Goal: Entertainment & Leisure: Consume media (video, audio)

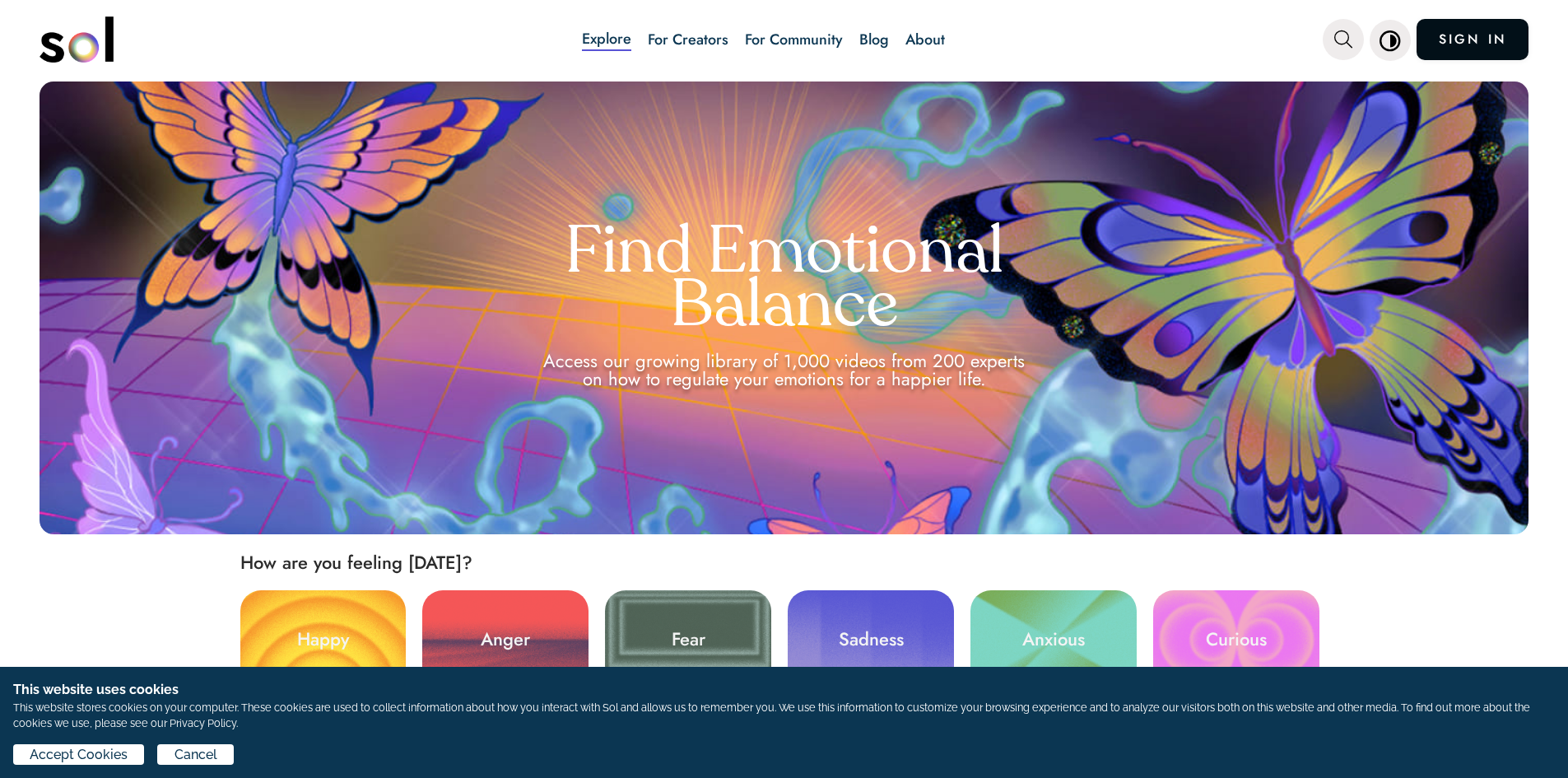
click at [1488, 30] on link "SIGN IN" at bounding box center [1473, 39] width 112 height 42
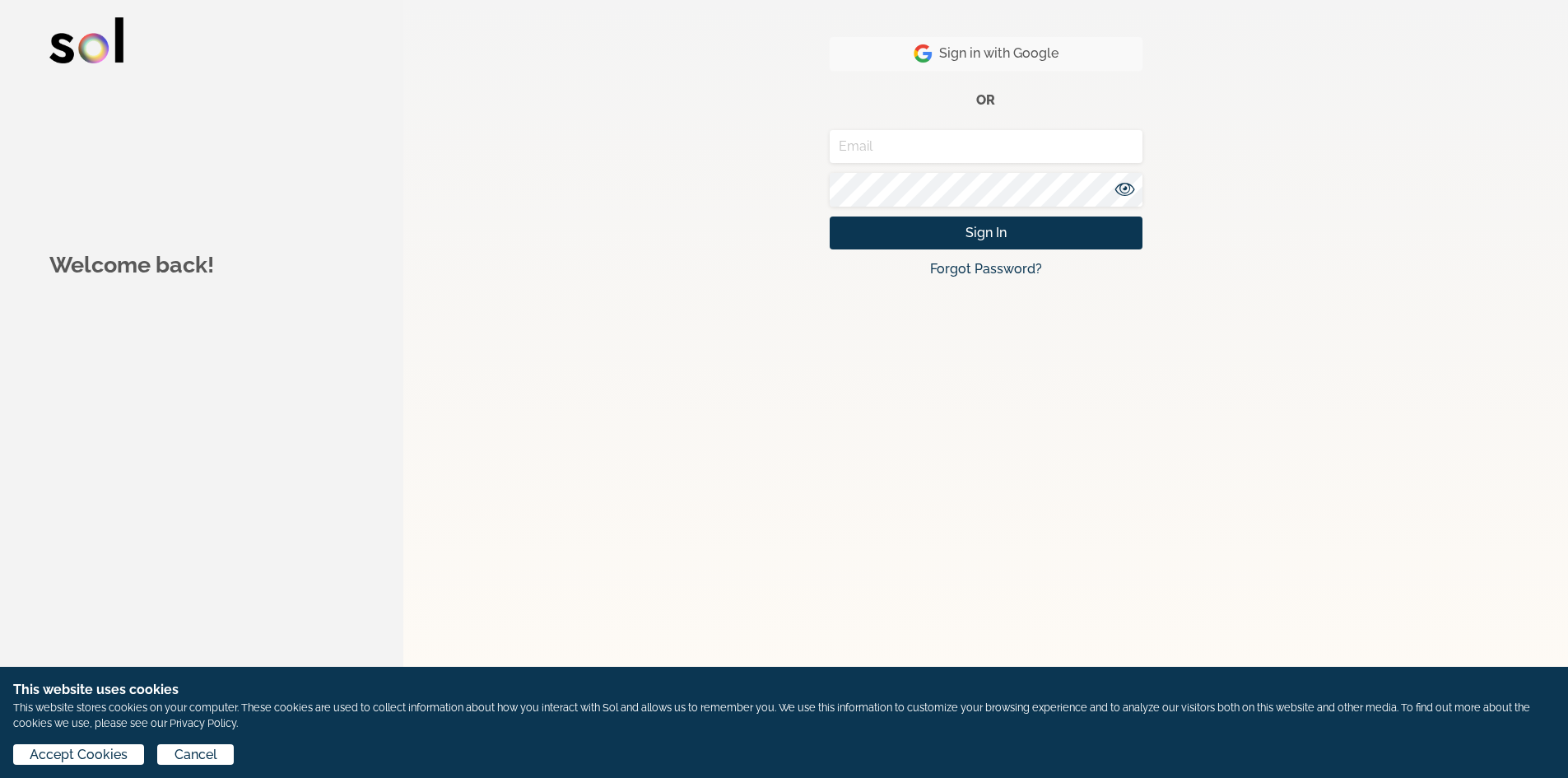
click at [922, 57] on img "button" at bounding box center [923, 53] width 19 height 20
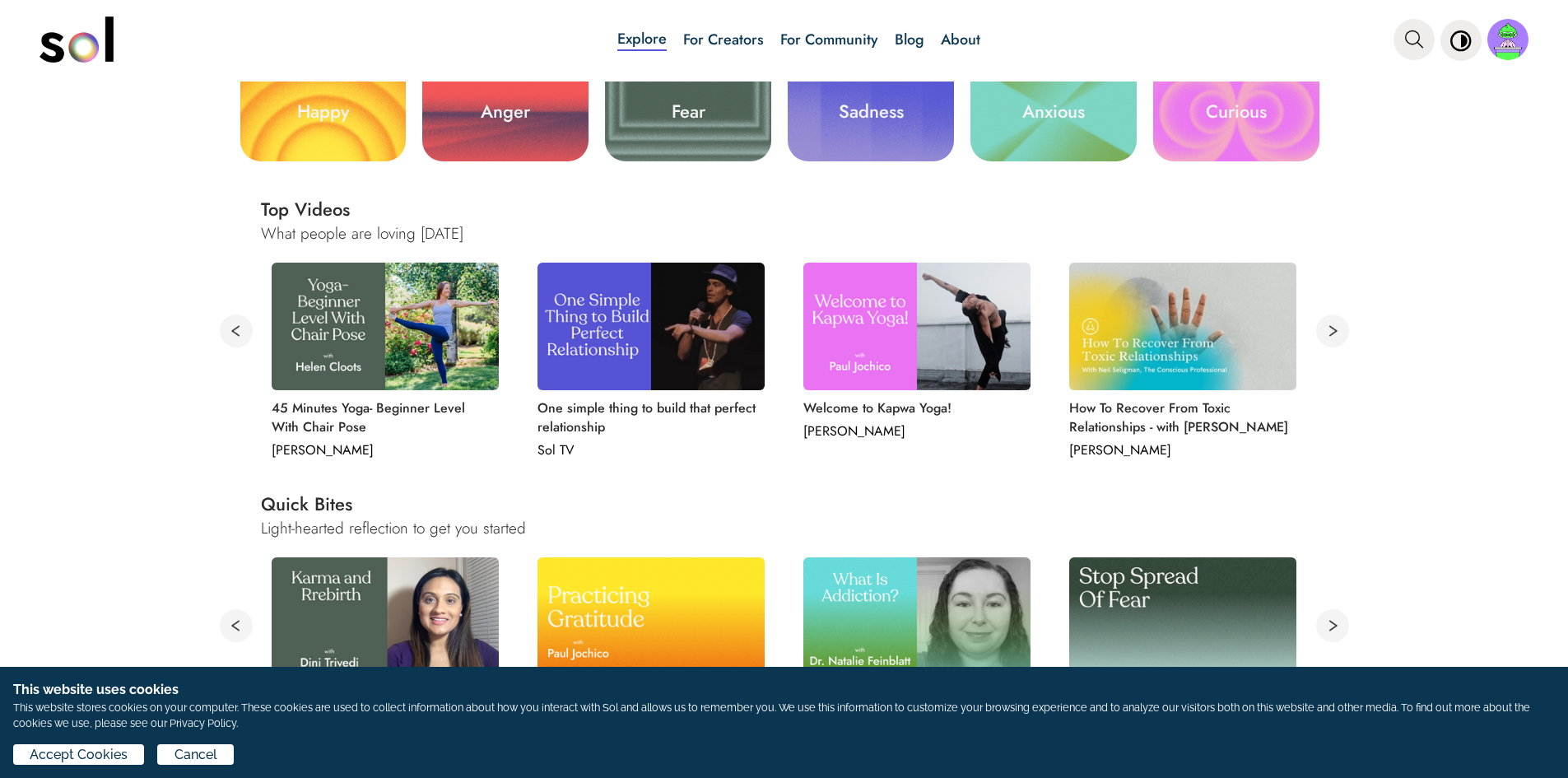
scroll to position [625, 0]
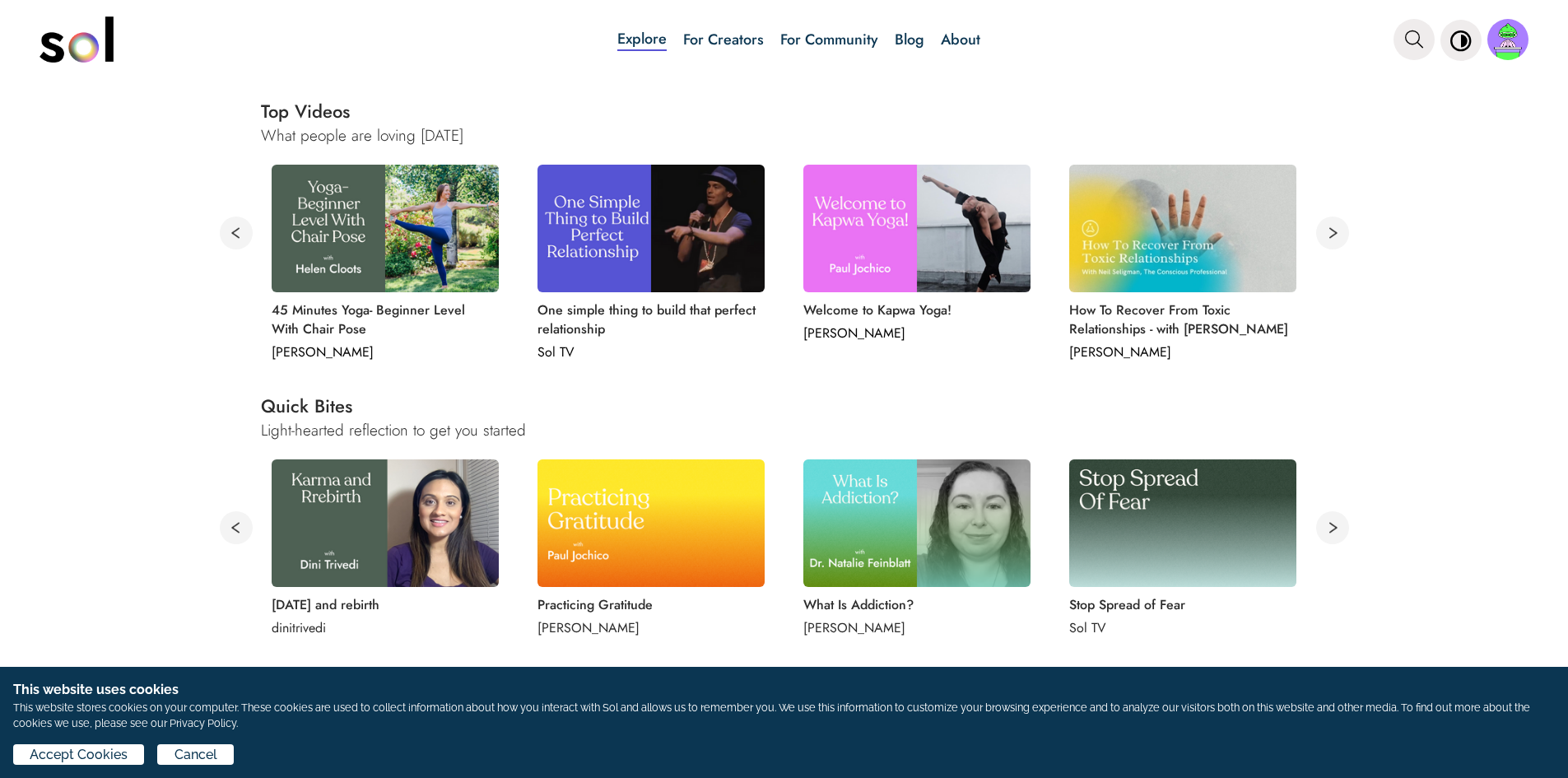
click at [389, 524] on img at bounding box center [385, 523] width 227 height 127
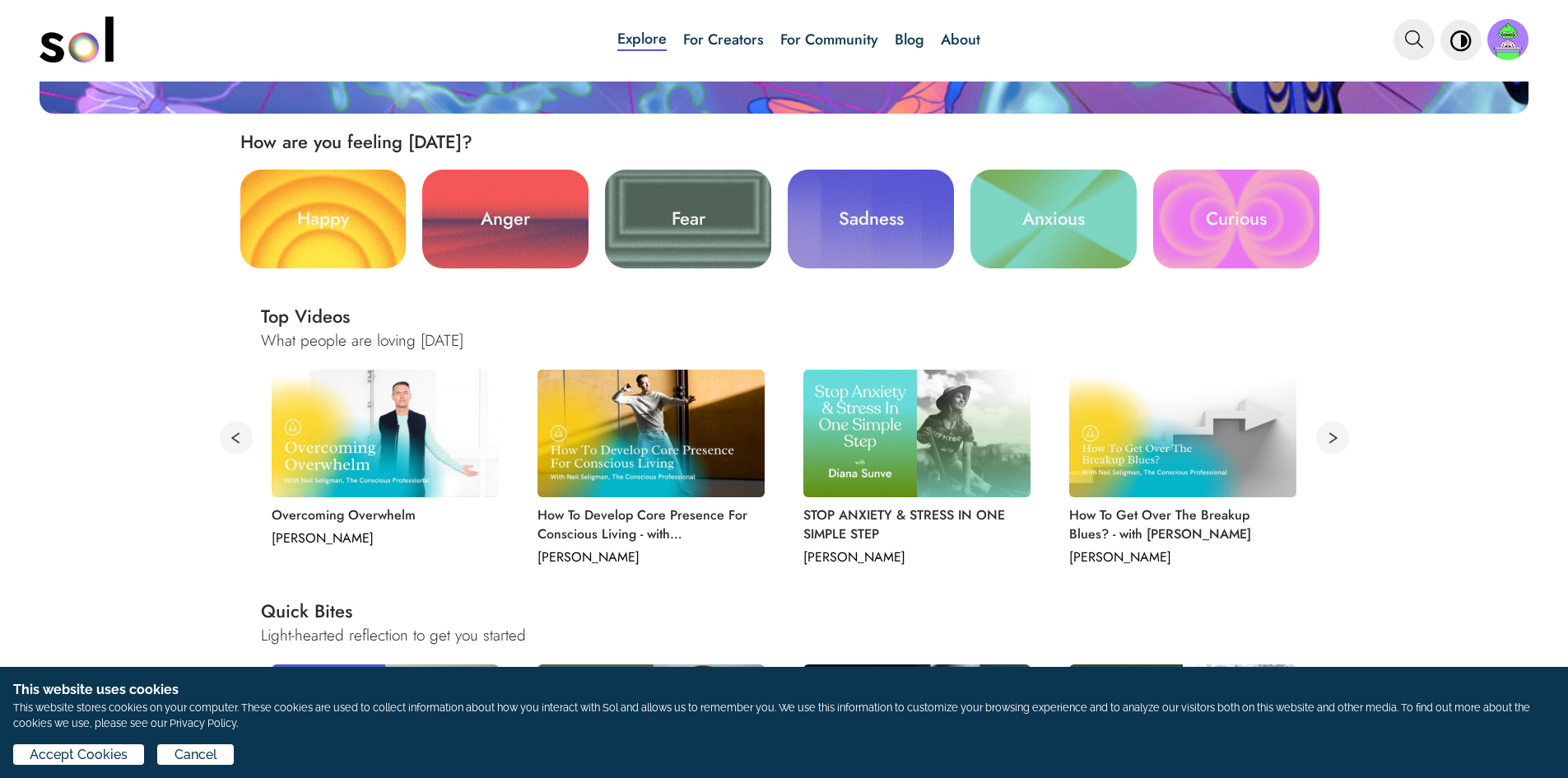
scroll to position [576, 0]
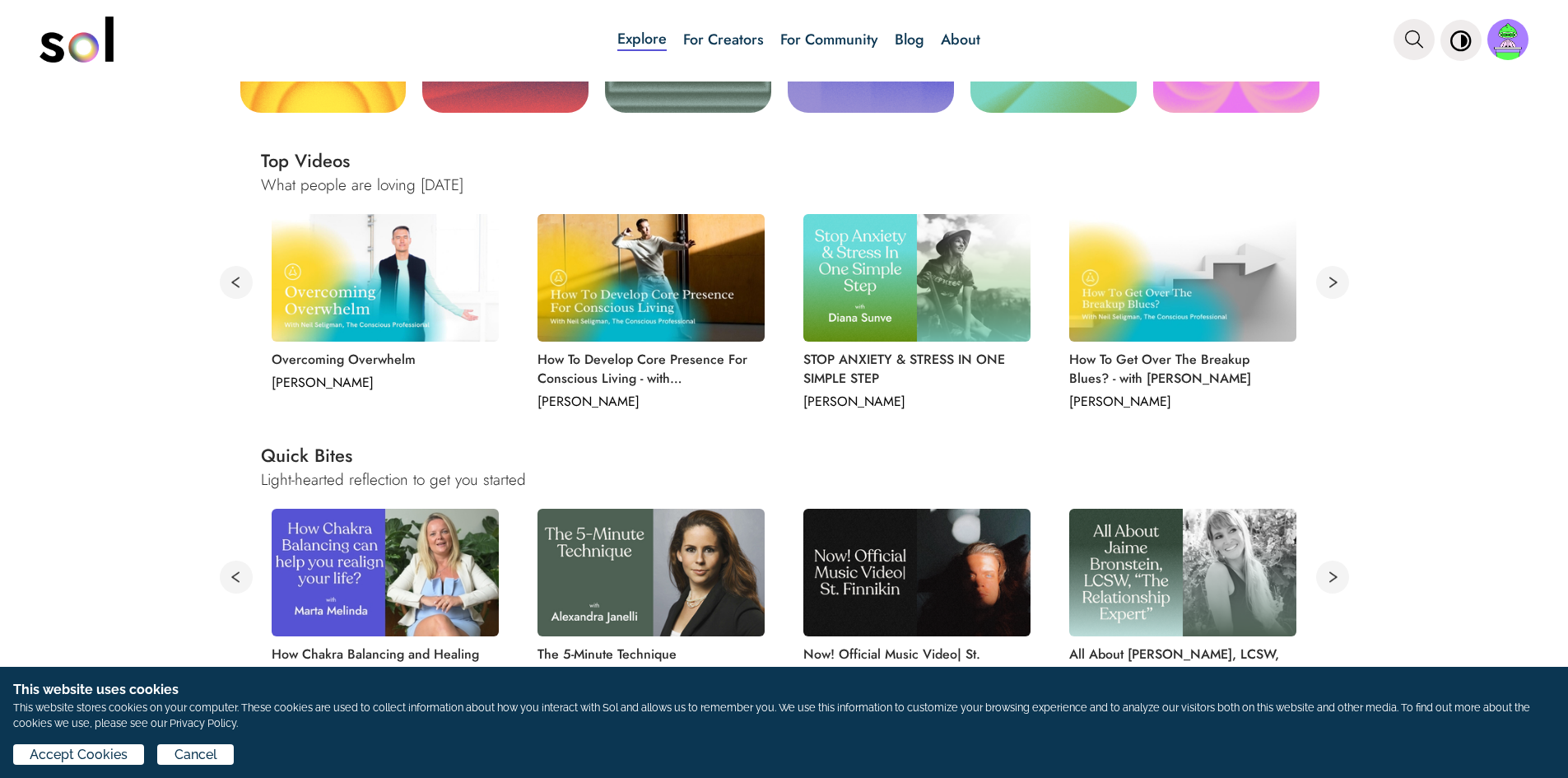
click at [1187, 580] on img at bounding box center [1183, 573] width 227 height 127
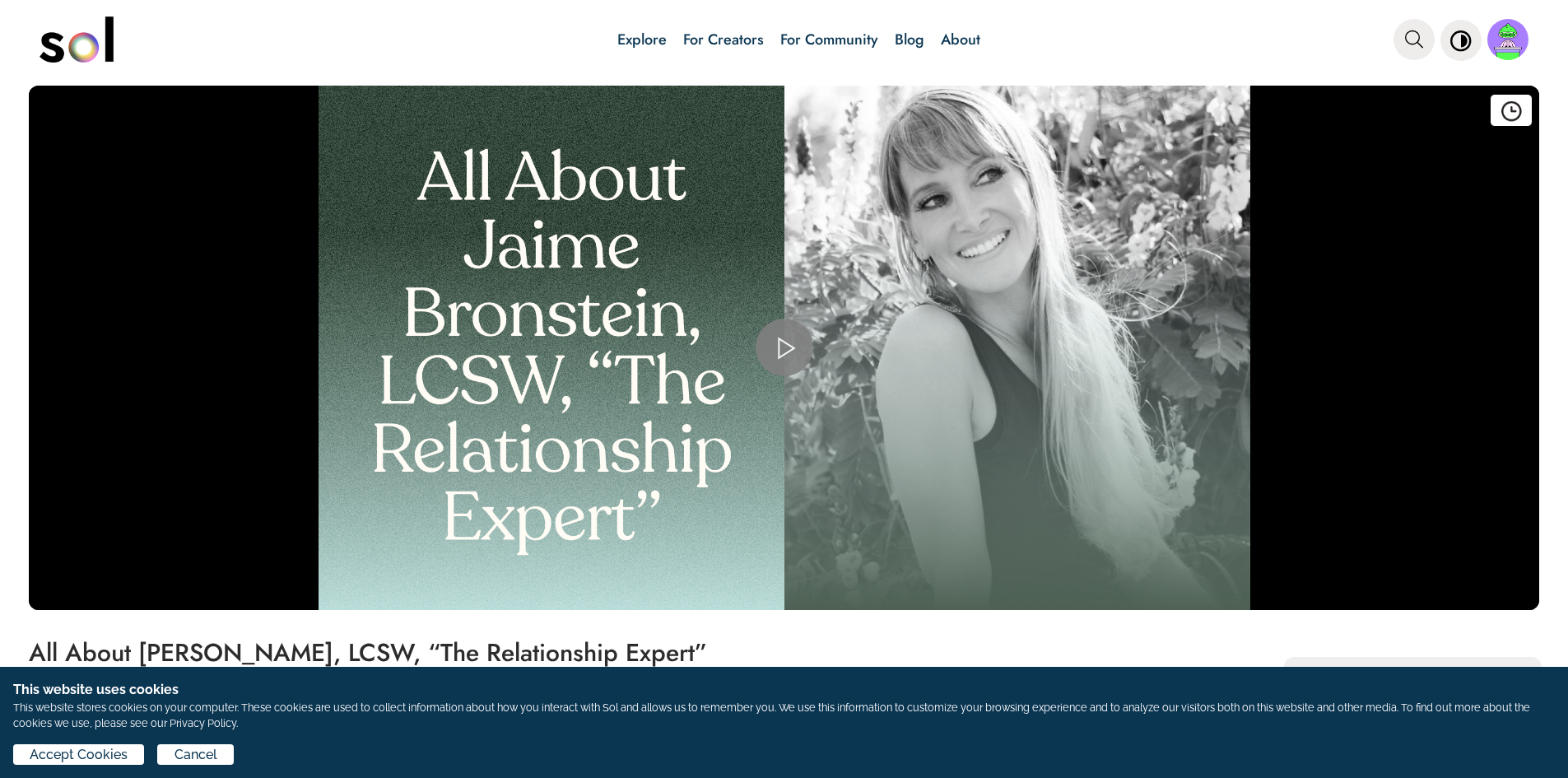
click at [785, 347] on span "Video Player" at bounding box center [785, 347] width 0 height 0
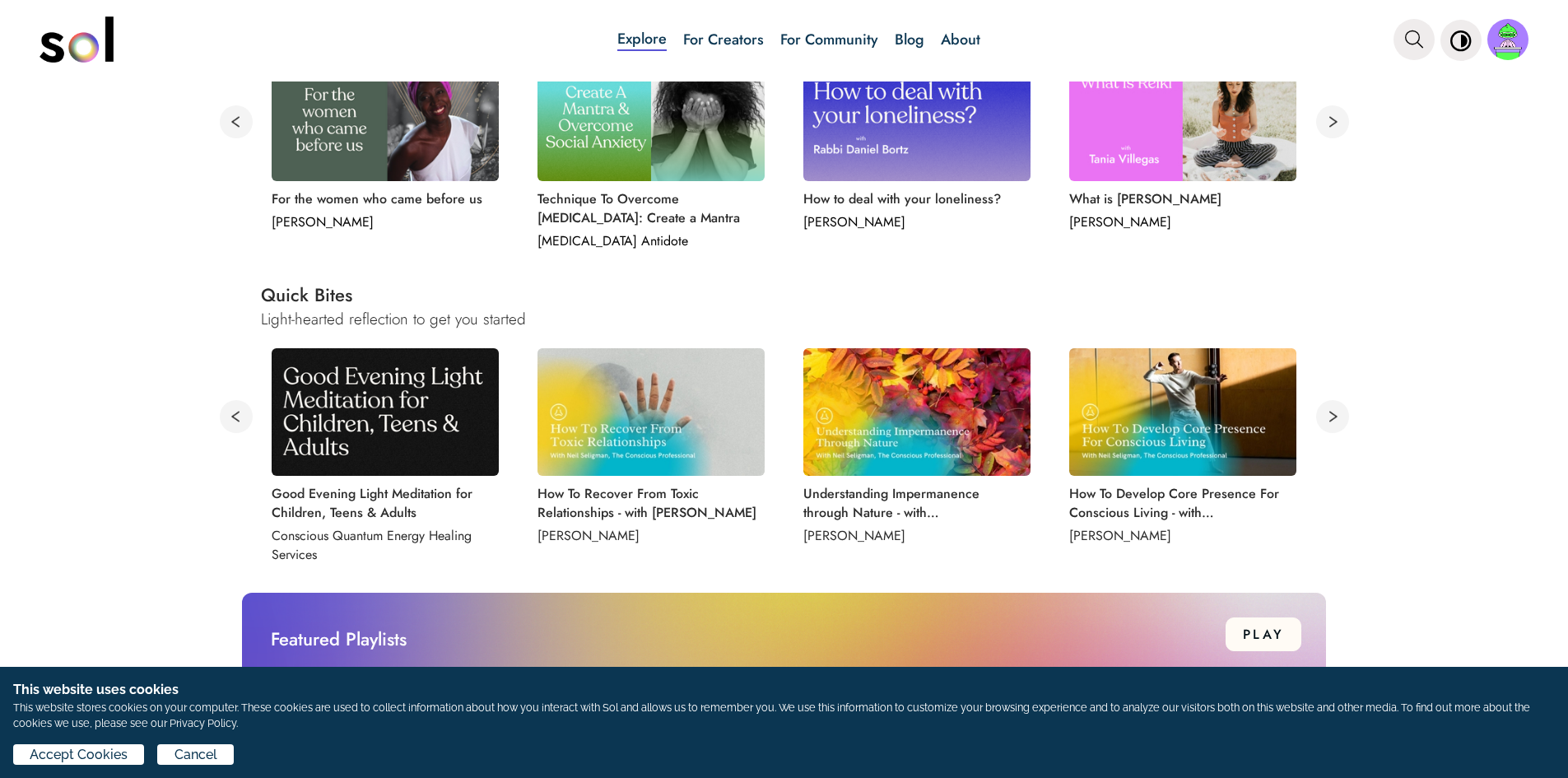
scroll to position [741, 0]
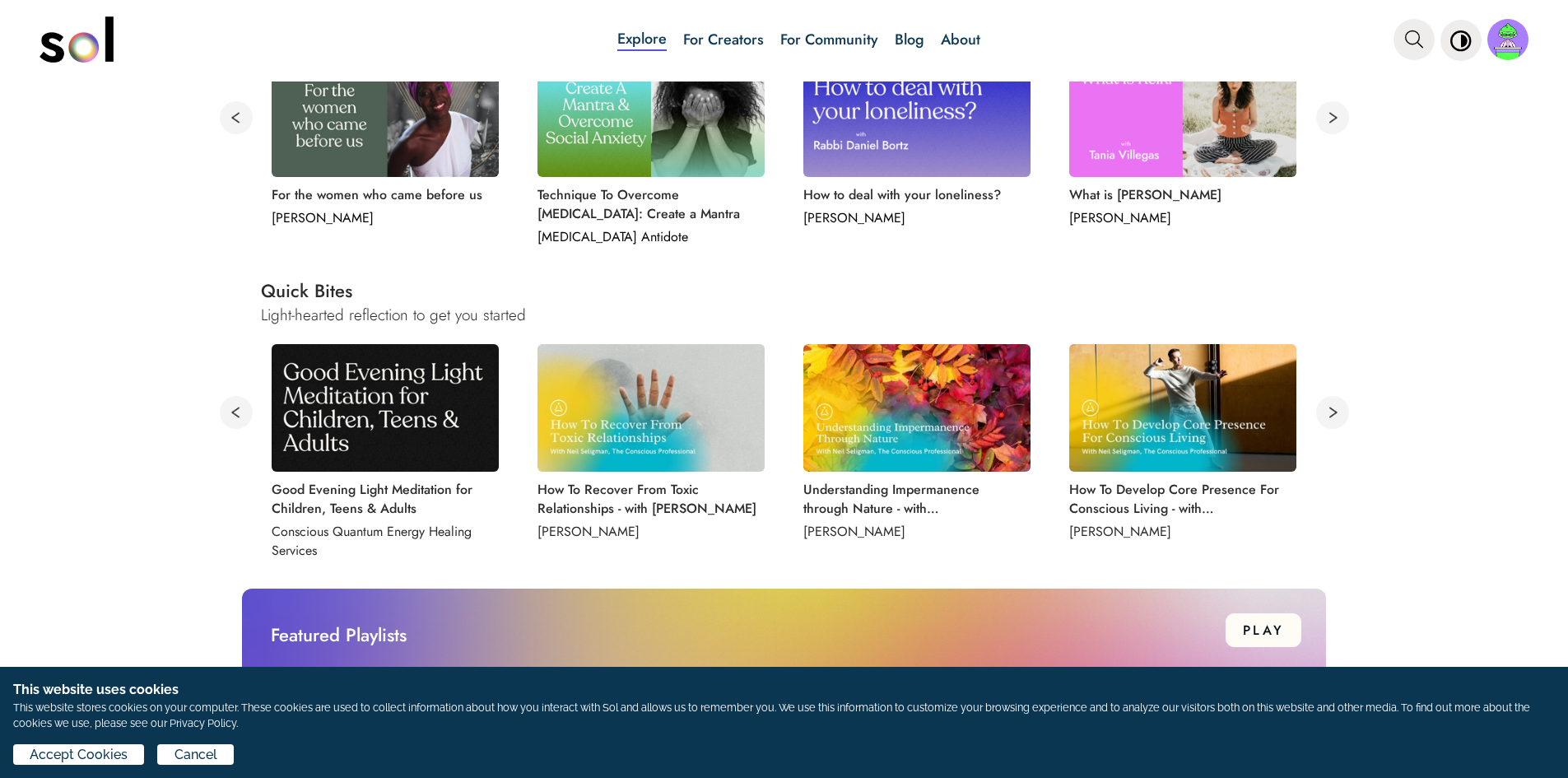
click at [739, 416] on img at bounding box center [651, 408] width 227 height 127
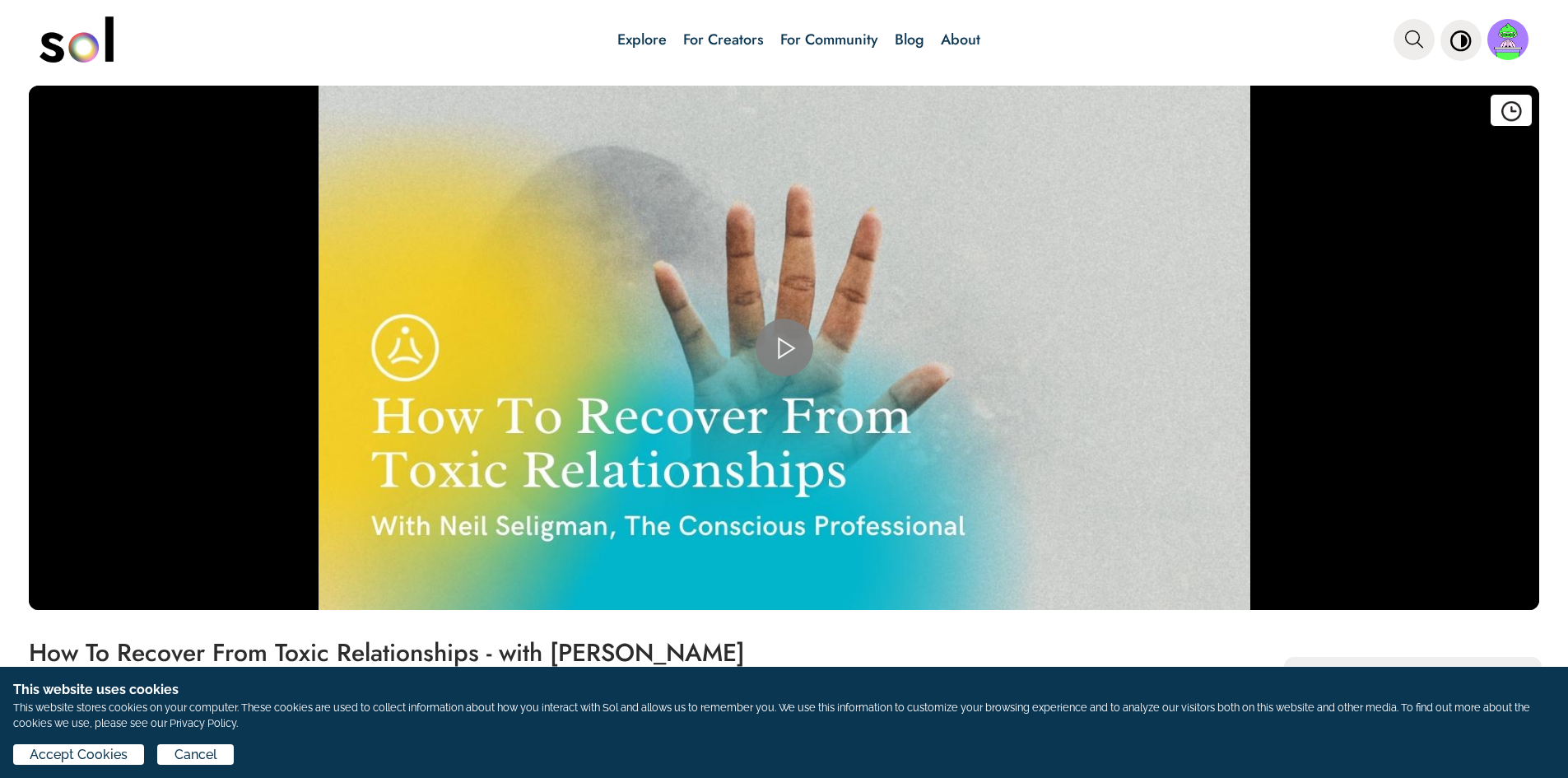
click at [785, 347] on span "Video Player" at bounding box center [785, 347] width 0 height 0
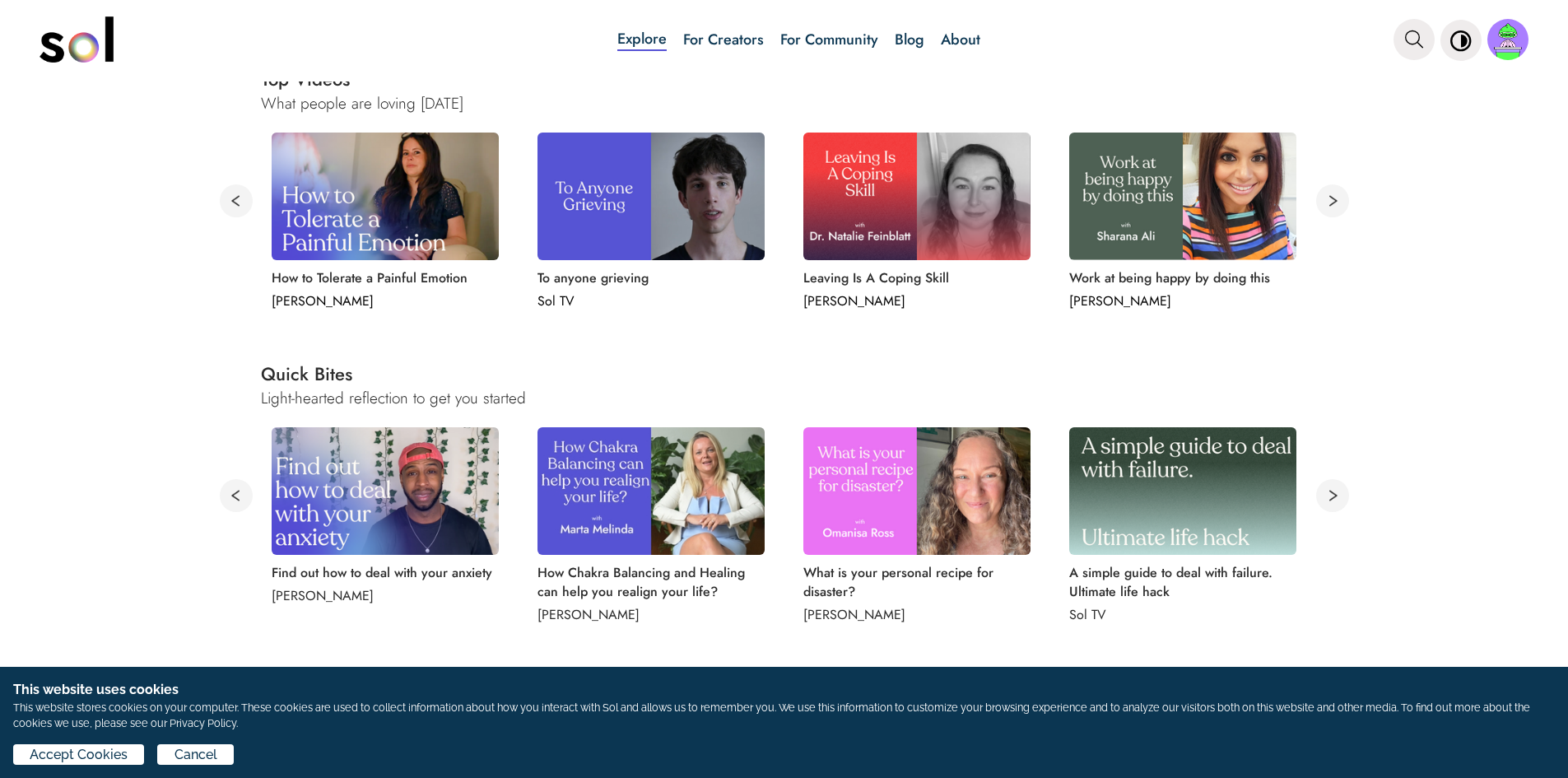
scroll to position [823, 0]
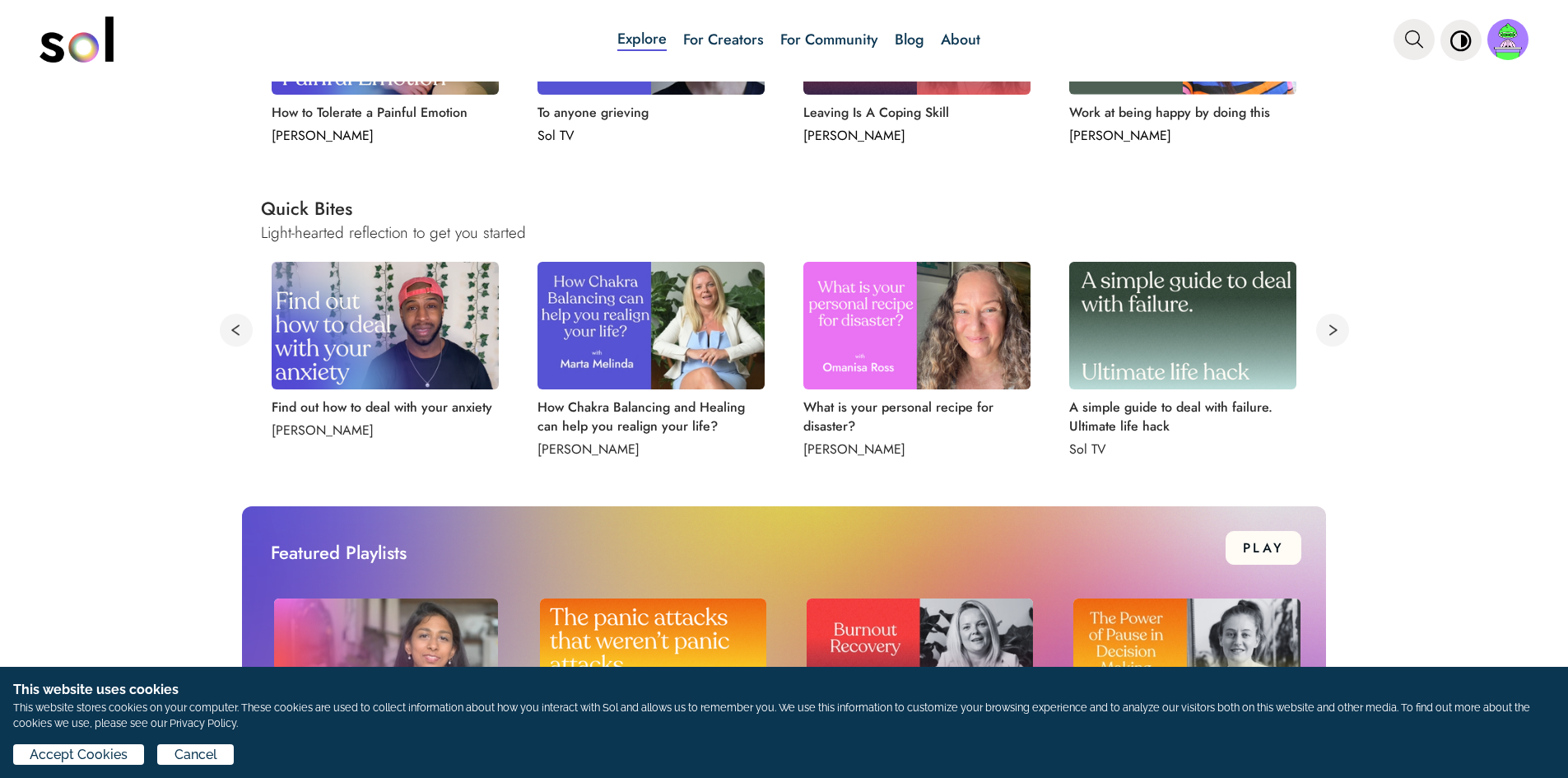
click at [967, 310] on img at bounding box center [917, 325] width 227 height 127
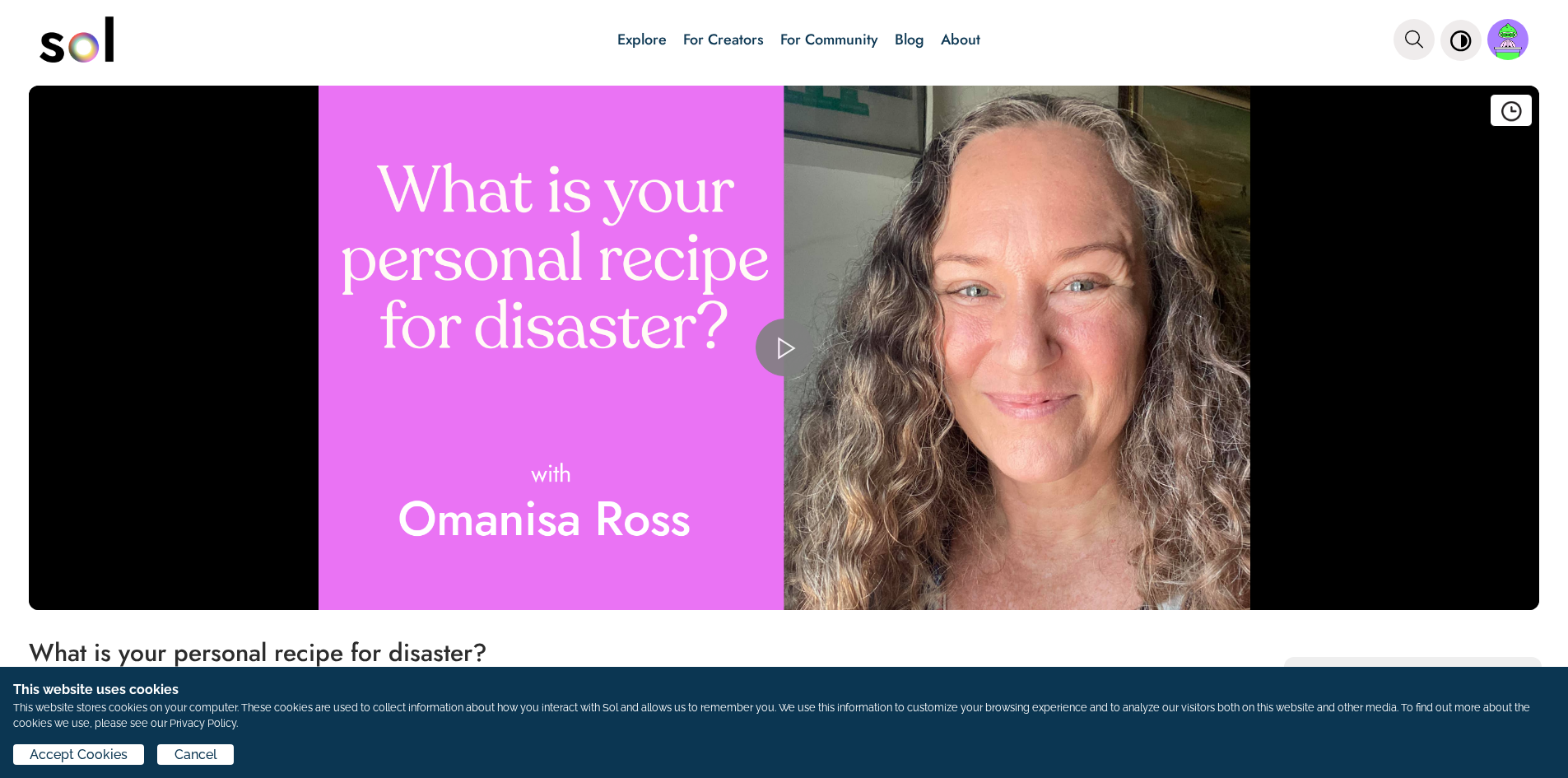
click at [785, 347] on span "Video Player" at bounding box center [785, 347] width 0 height 0
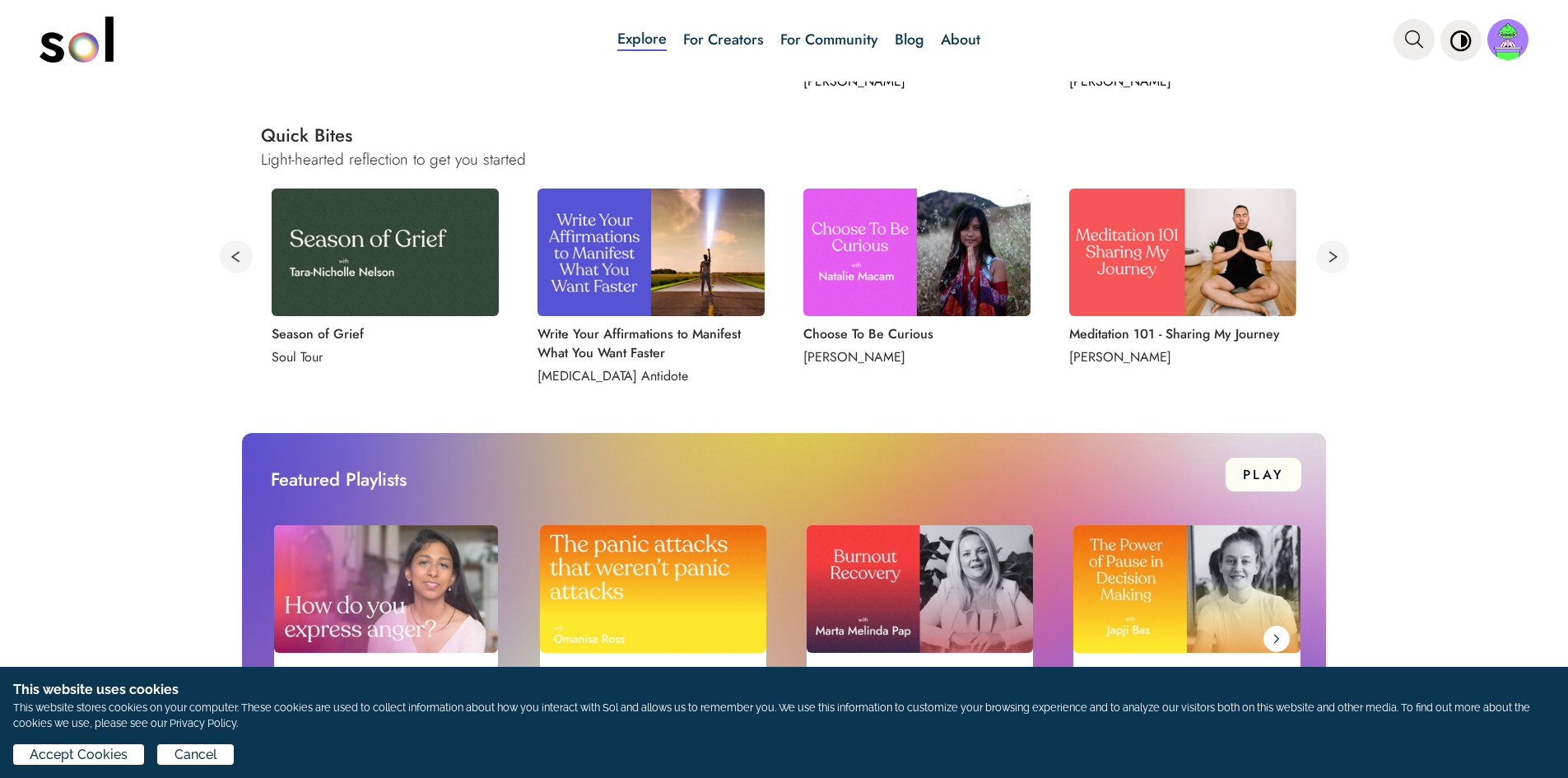
scroll to position [905, 0]
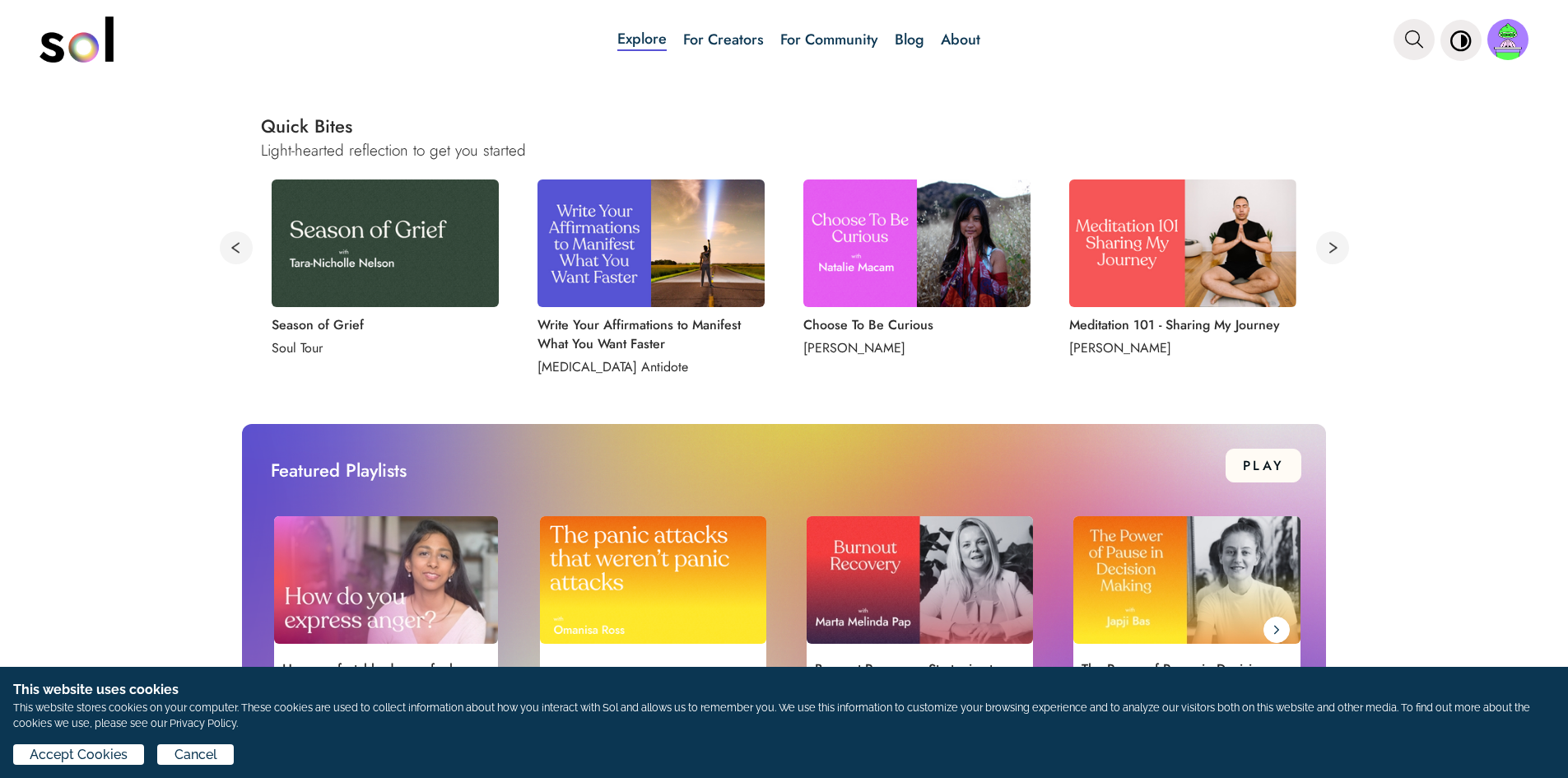
click at [983, 255] on img at bounding box center [917, 243] width 227 height 127
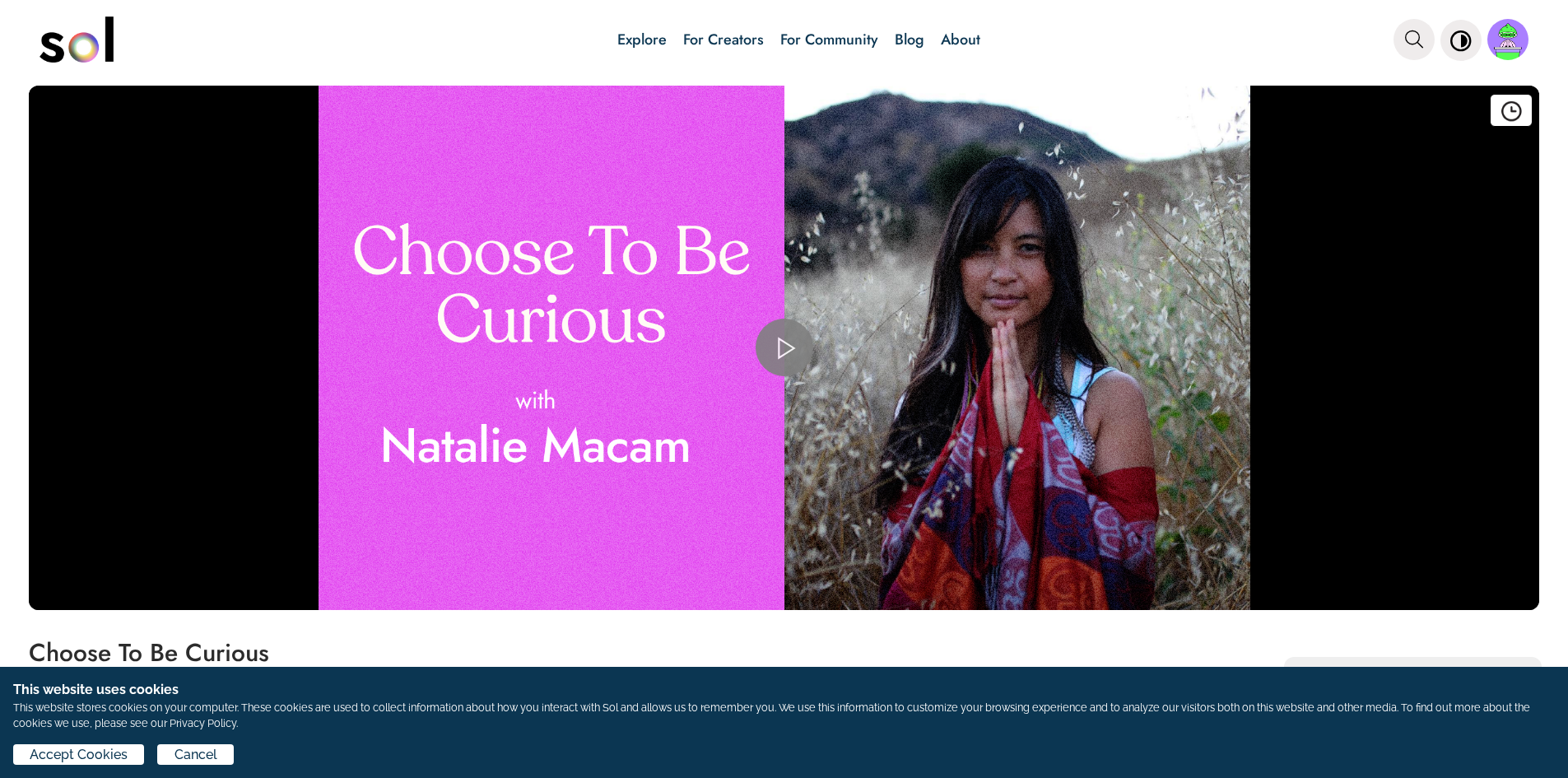
click at [785, 347] on span "Video Player" at bounding box center [785, 347] width 0 height 0
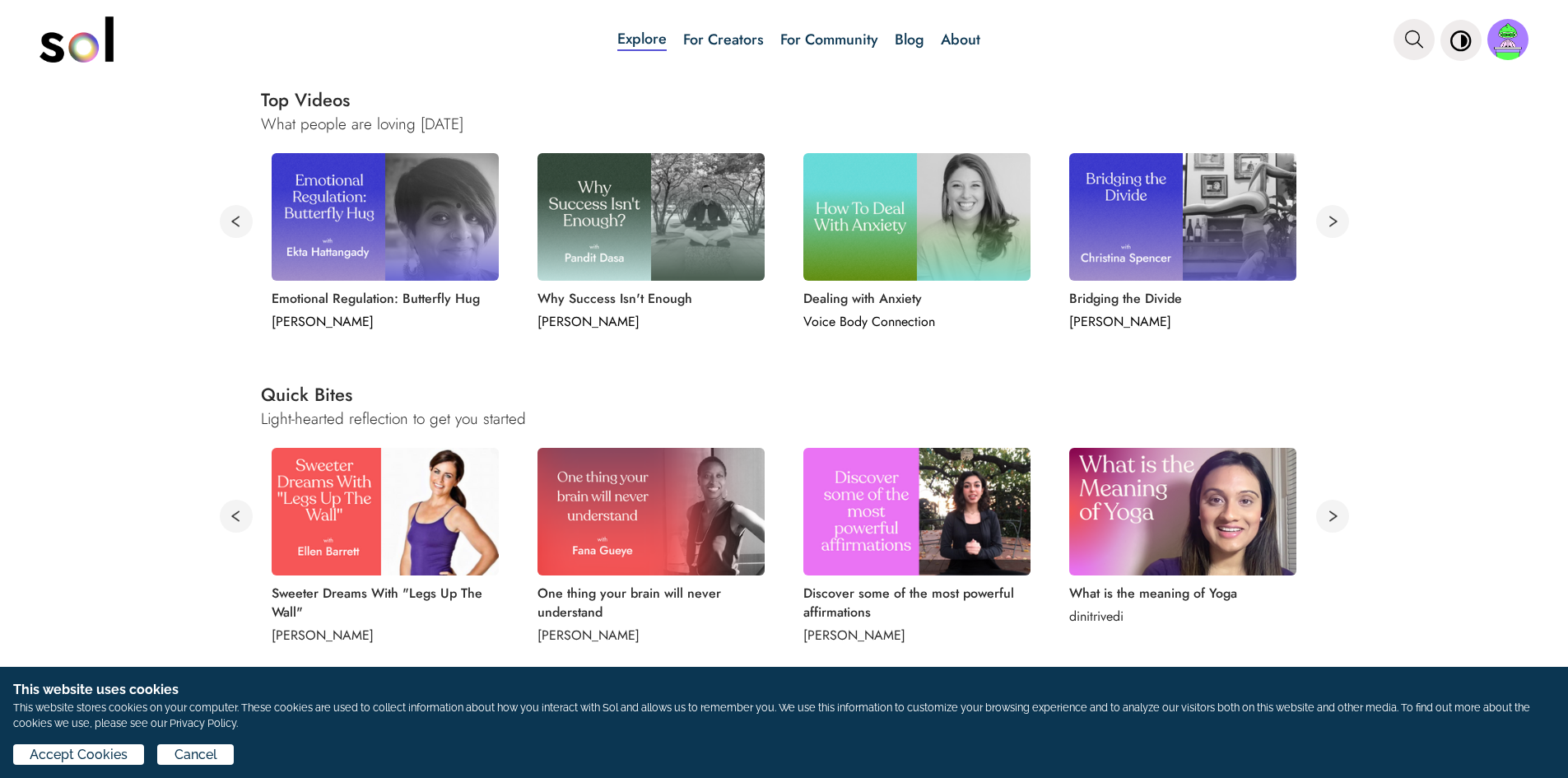
scroll to position [741, 0]
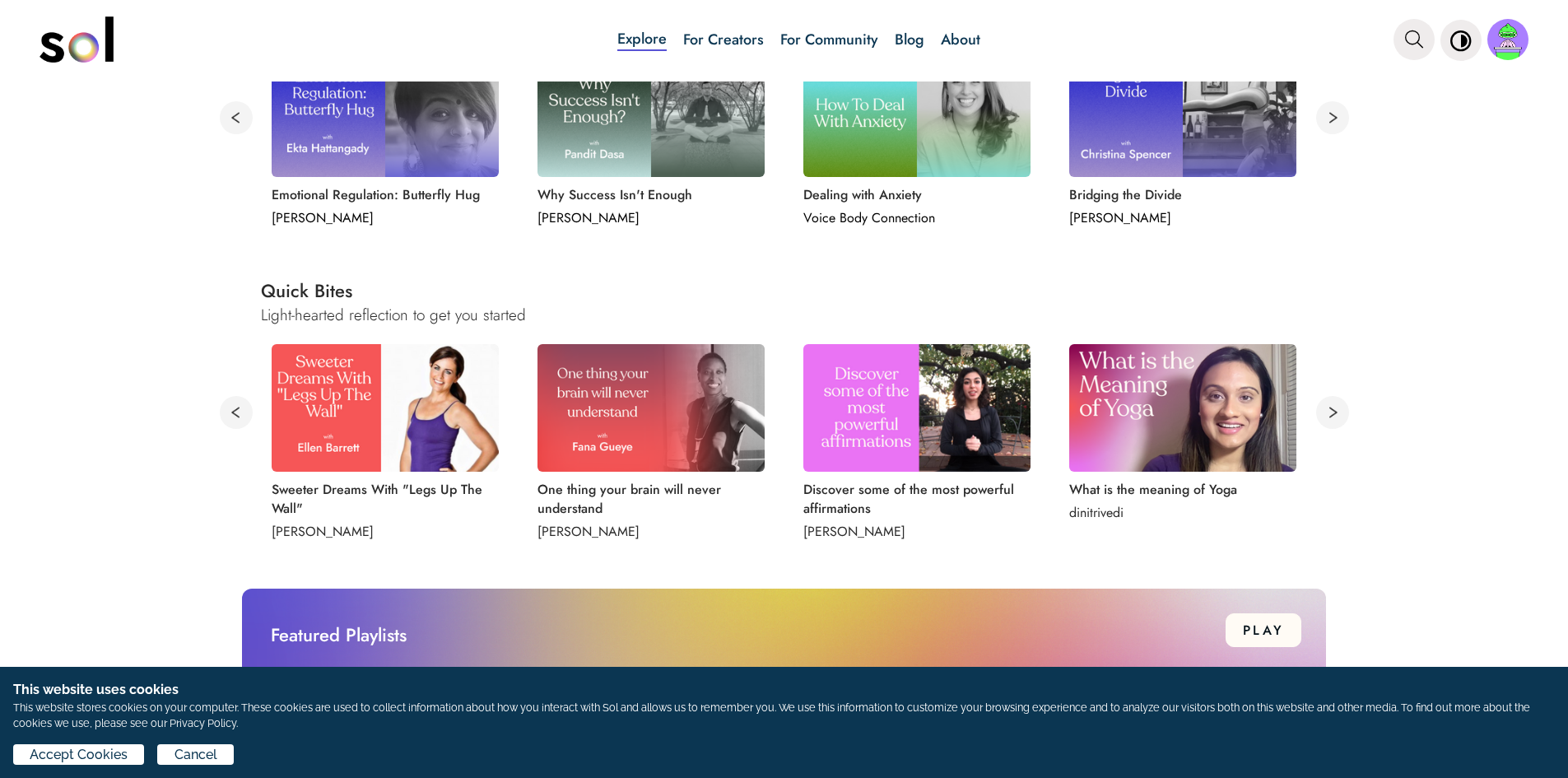
click at [966, 416] on img at bounding box center [917, 408] width 227 height 127
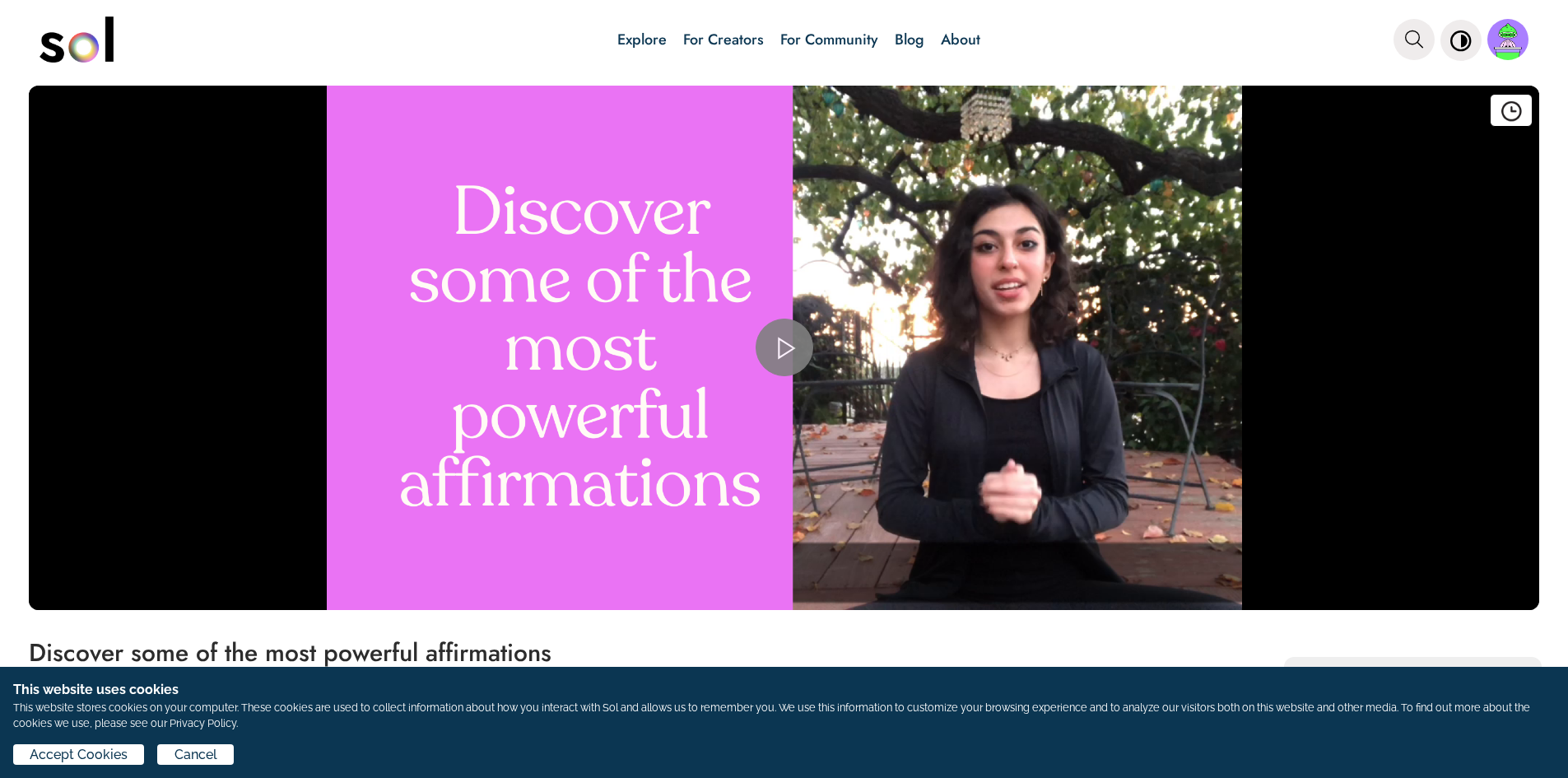
click at [785, 347] on span "Video Player" at bounding box center [785, 347] width 0 height 0
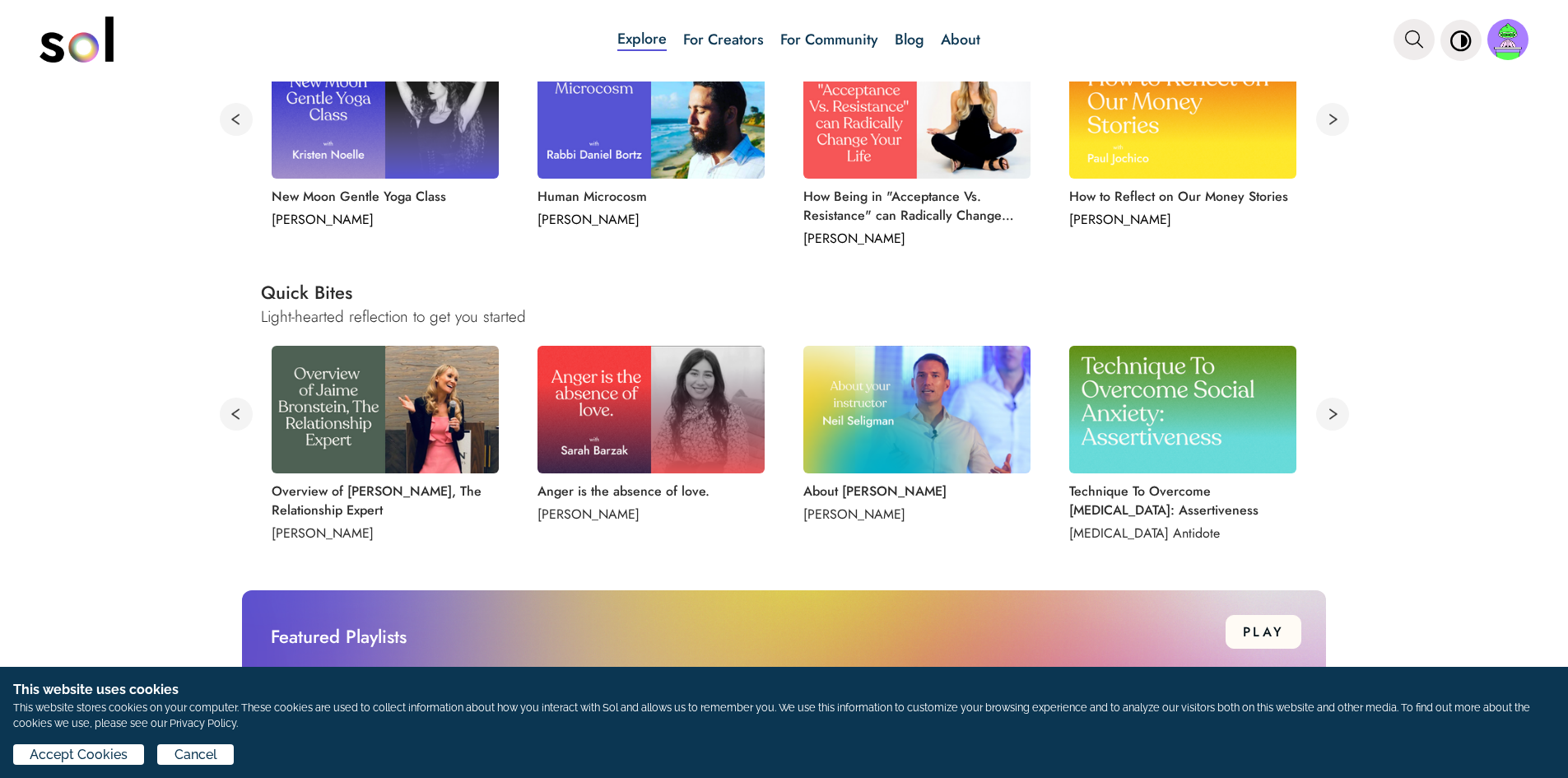
scroll to position [741, 0]
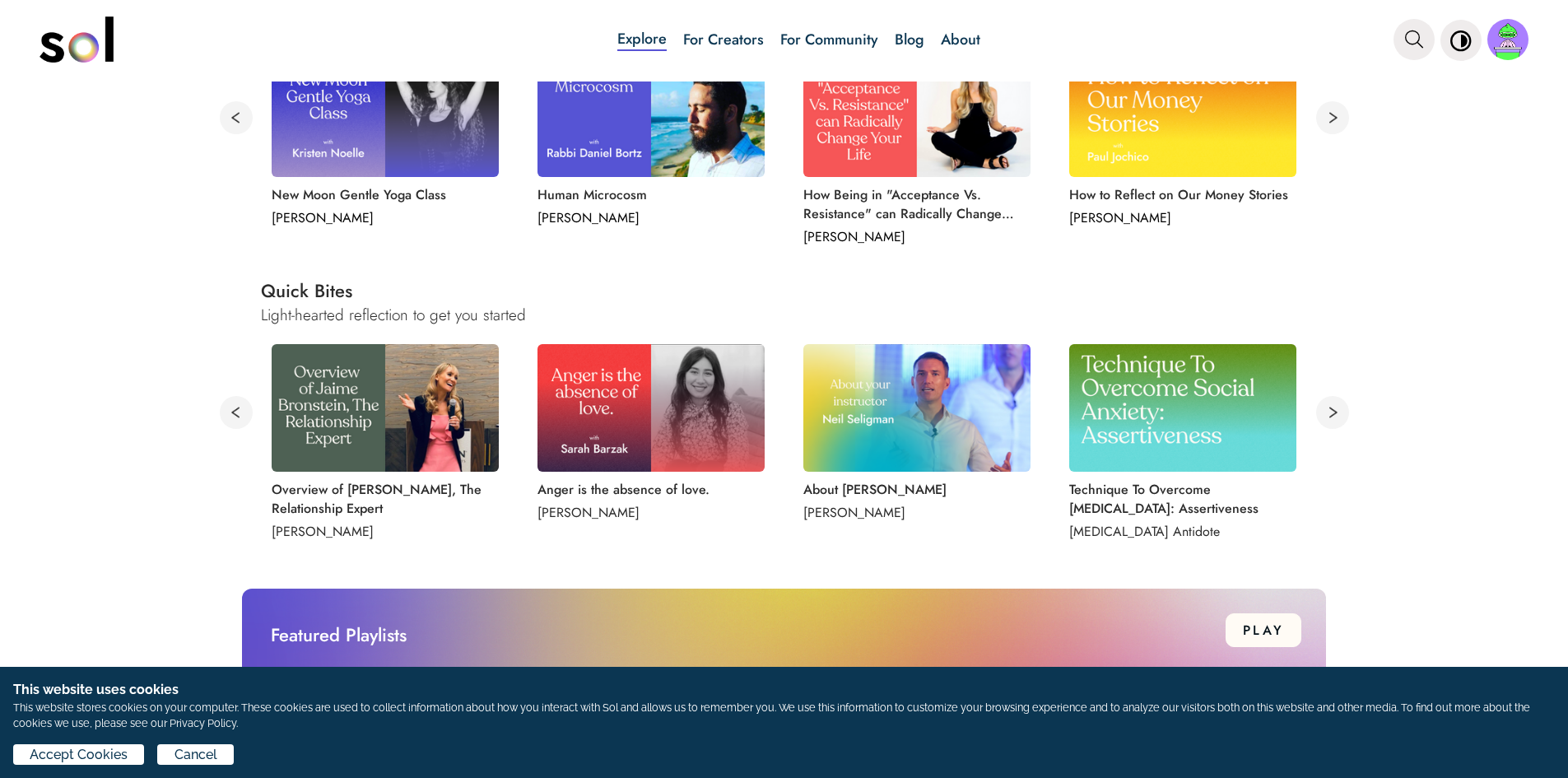
click at [1323, 409] on button at bounding box center [1332, 412] width 33 height 33
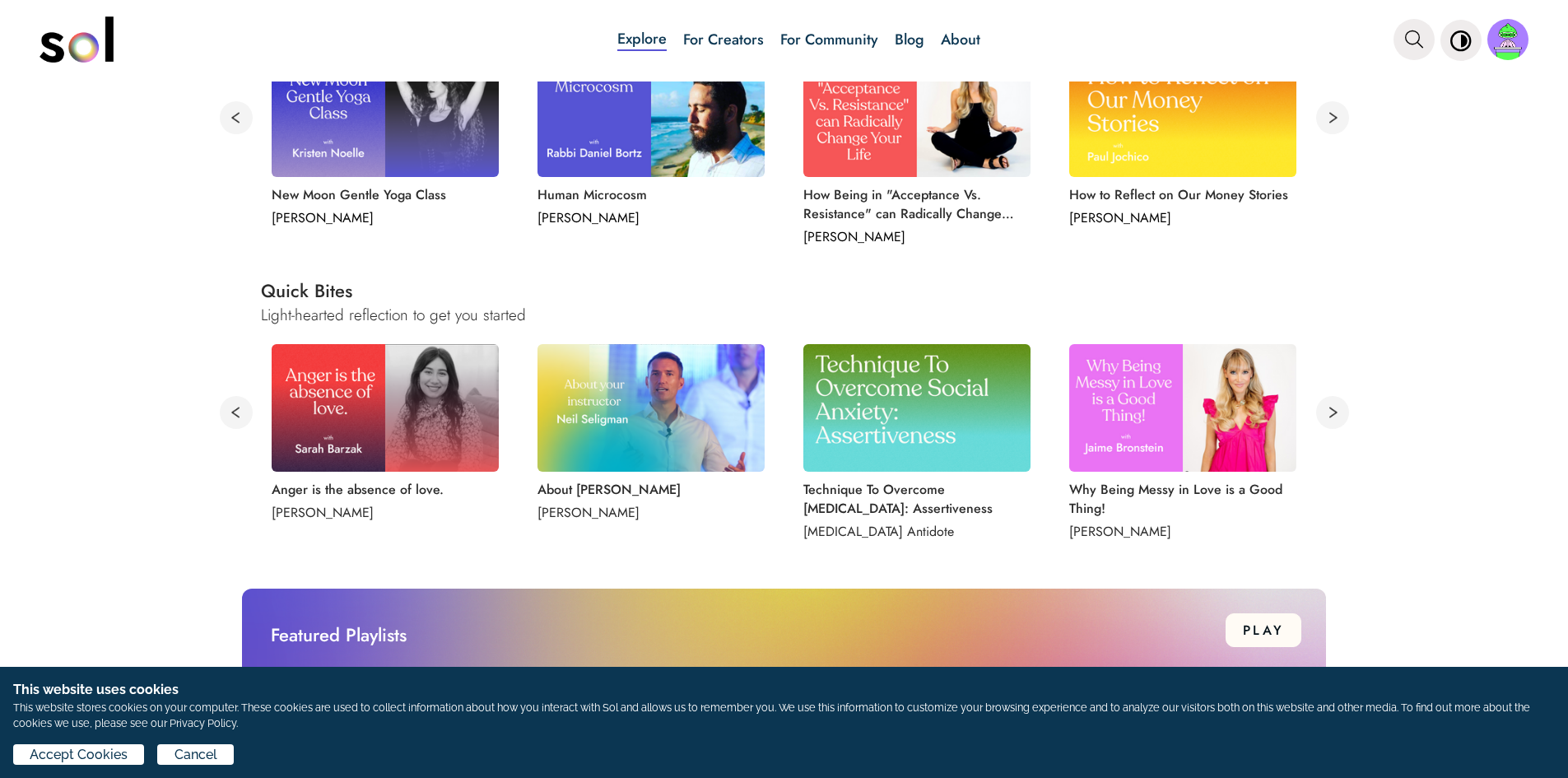
click at [1298, 411] on div "Why Being Messy in Love is a Good Thing! [PERSON_NAME]" at bounding box center [1183, 447] width 266 height 217
click at [1324, 412] on button at bounding box center [1332, 412] width 33 height 33
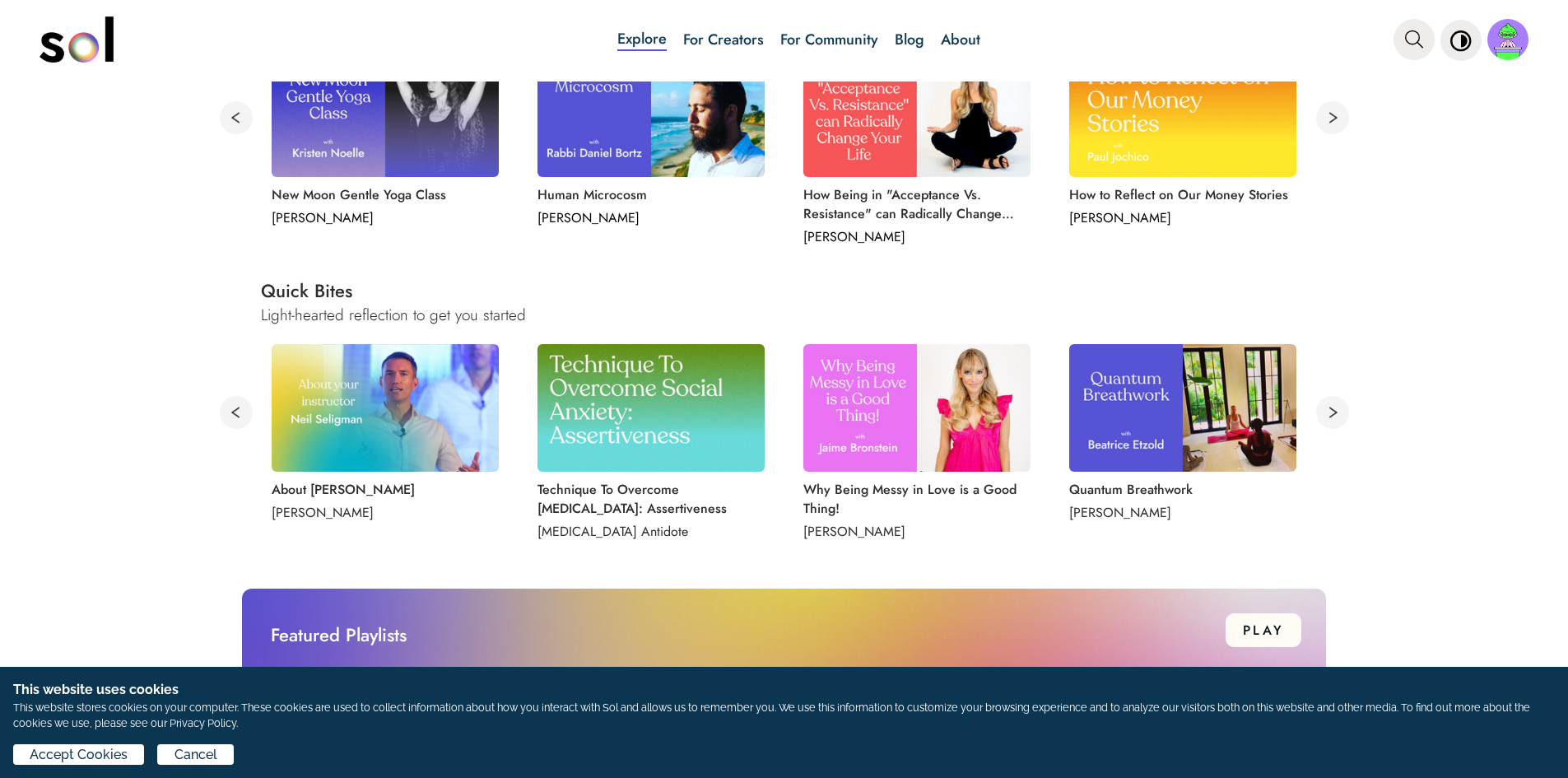
click at [1324, 412] on button at bounding box center [1332, 412] width 33 height 33
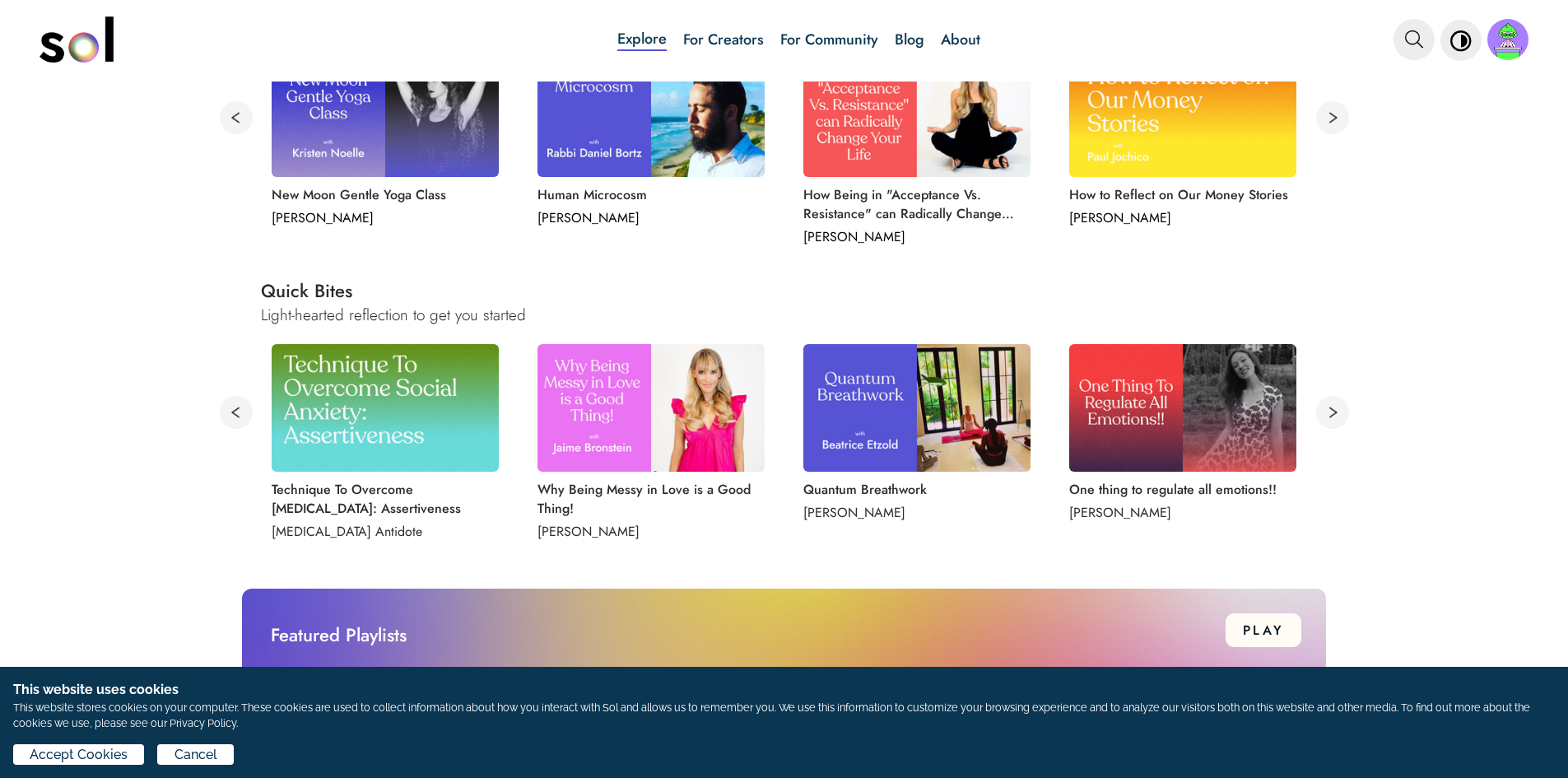
click at [1330, 414] on button at bounding box center [1332, 412] width 33 height 33
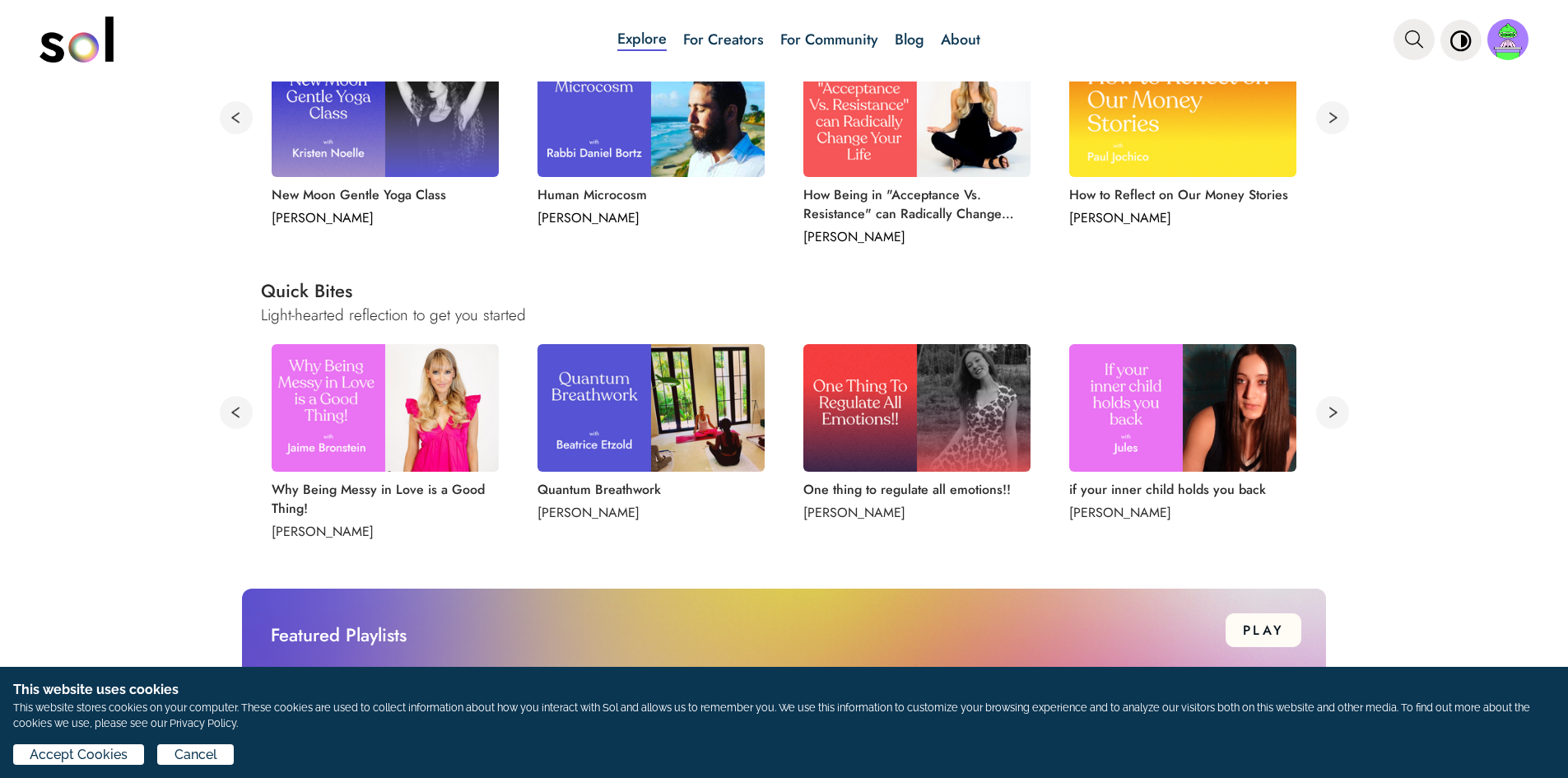
click at [1321, 415] on button at bounding box center [1332, 412] width 33 height 33
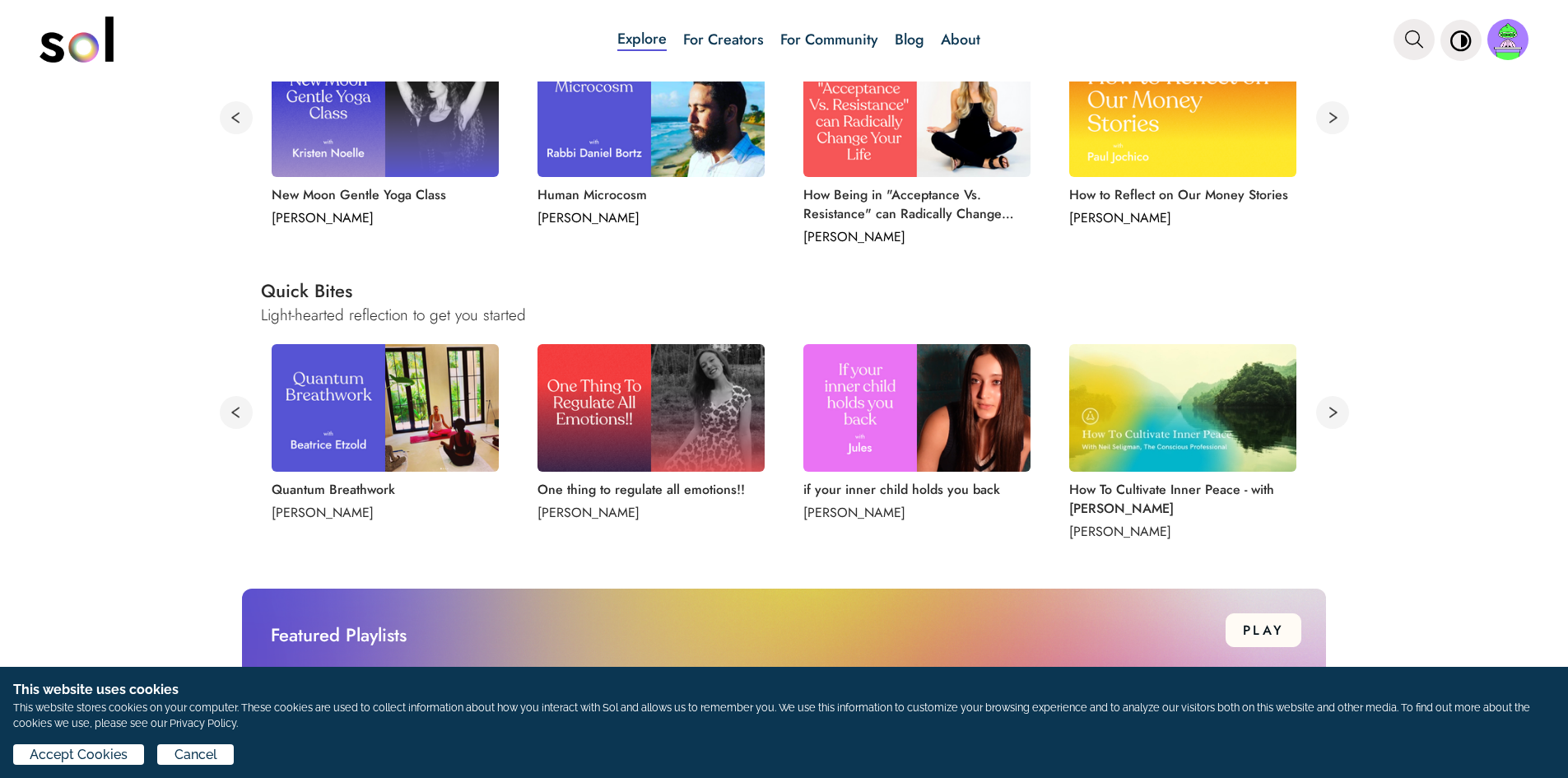
click at [916, 396] on img at bounding box center [917, 408] width 227 height 127
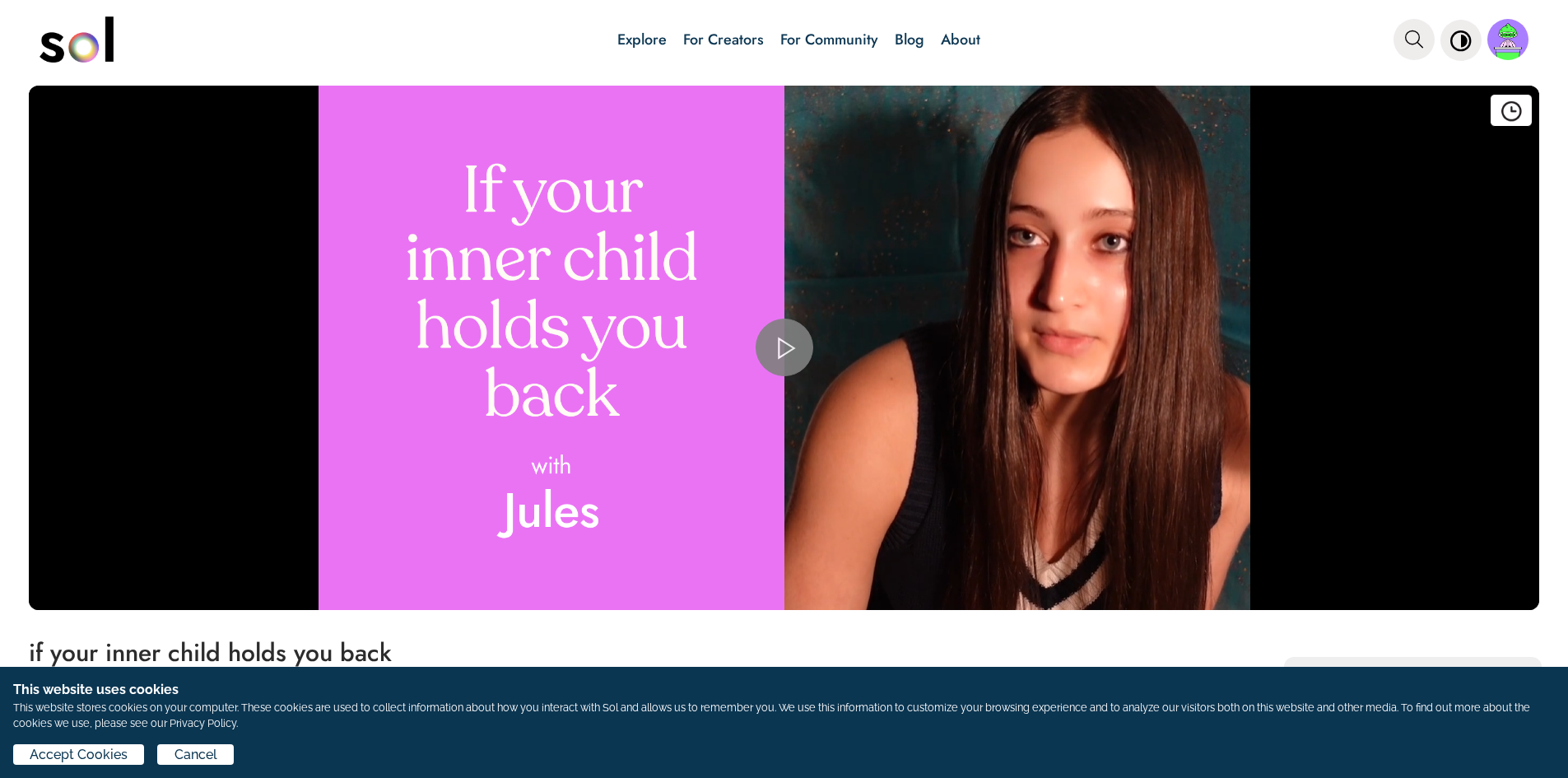
click at [785, 347] on span "Video Player" at bounding box center [785, 347] width 0 height 0
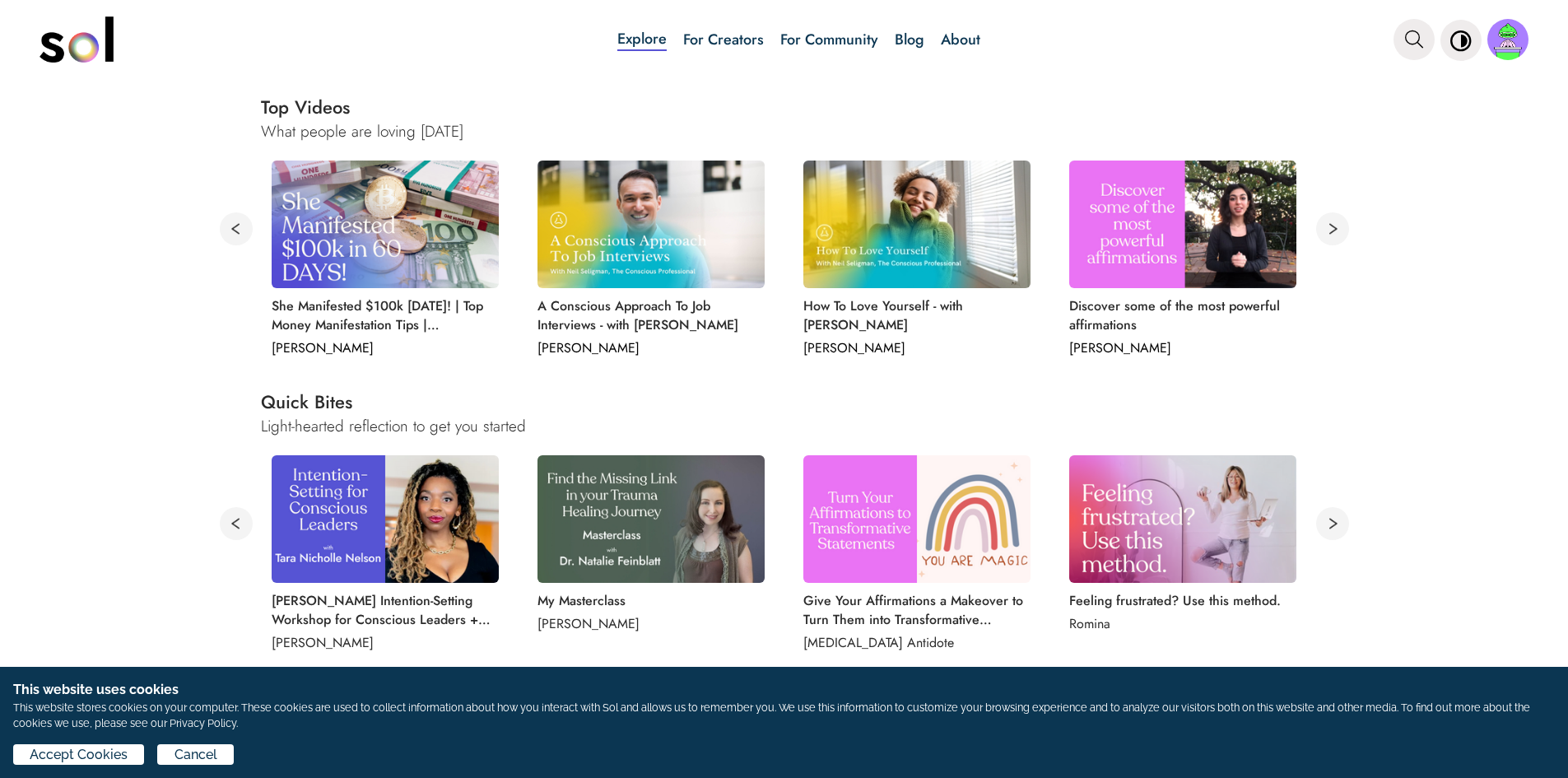
scroll to position [658, 0]
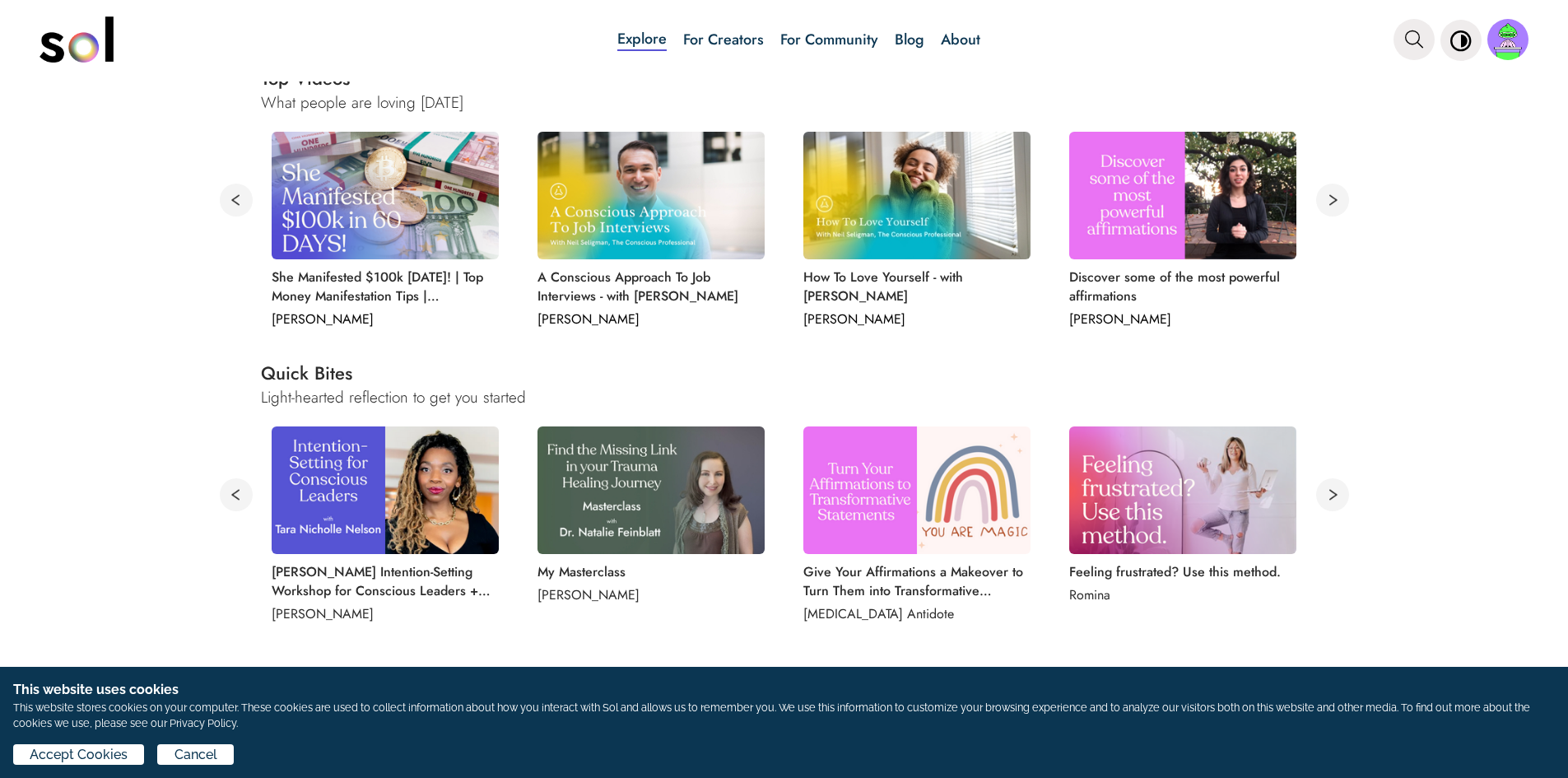
click at [445, 500] on img at bounding box center [385, 490] width 227 height 127
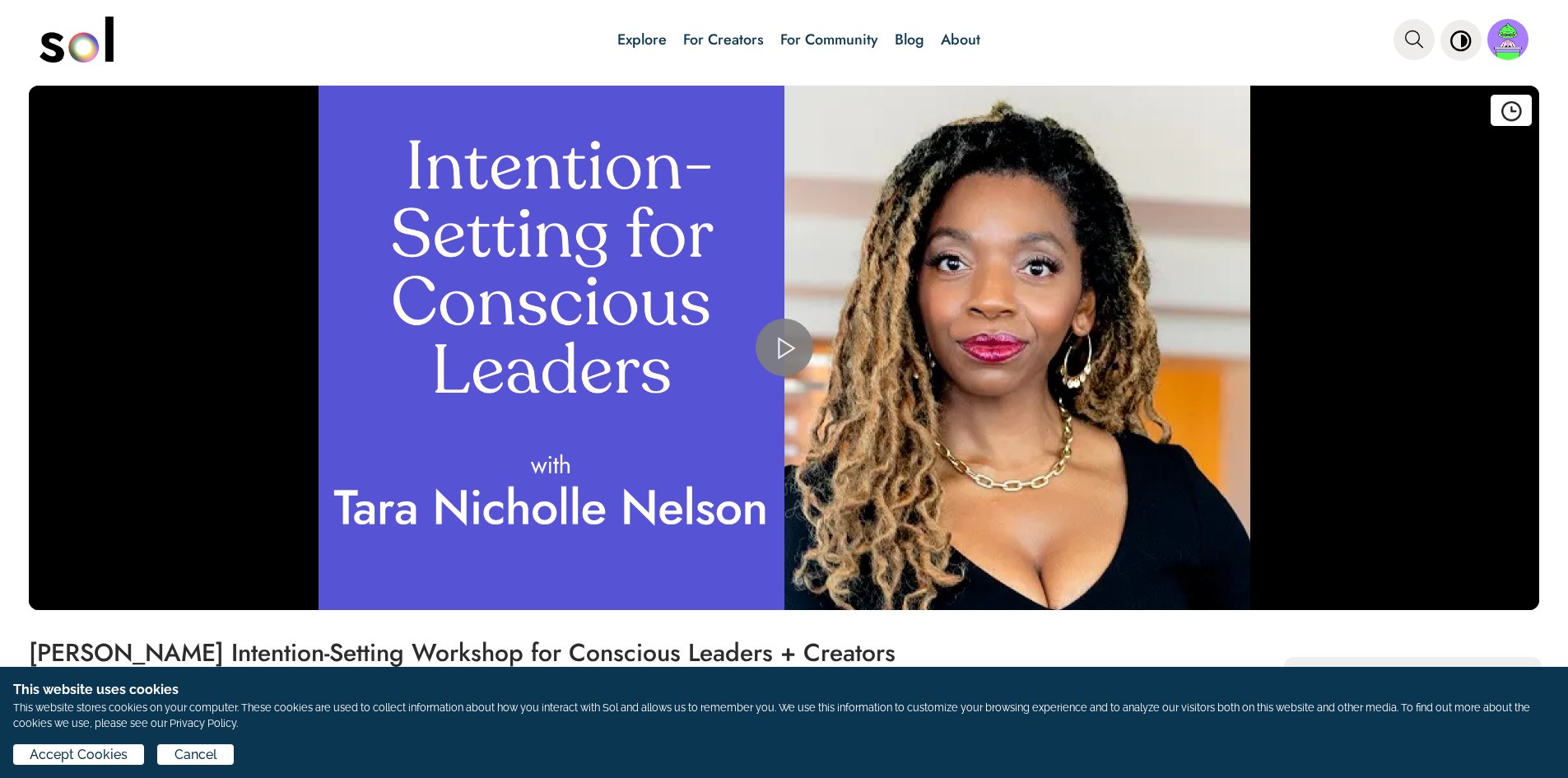
click at [785, 347] on span "Video Player" at bounding box center [785, 347] width 0 height 0
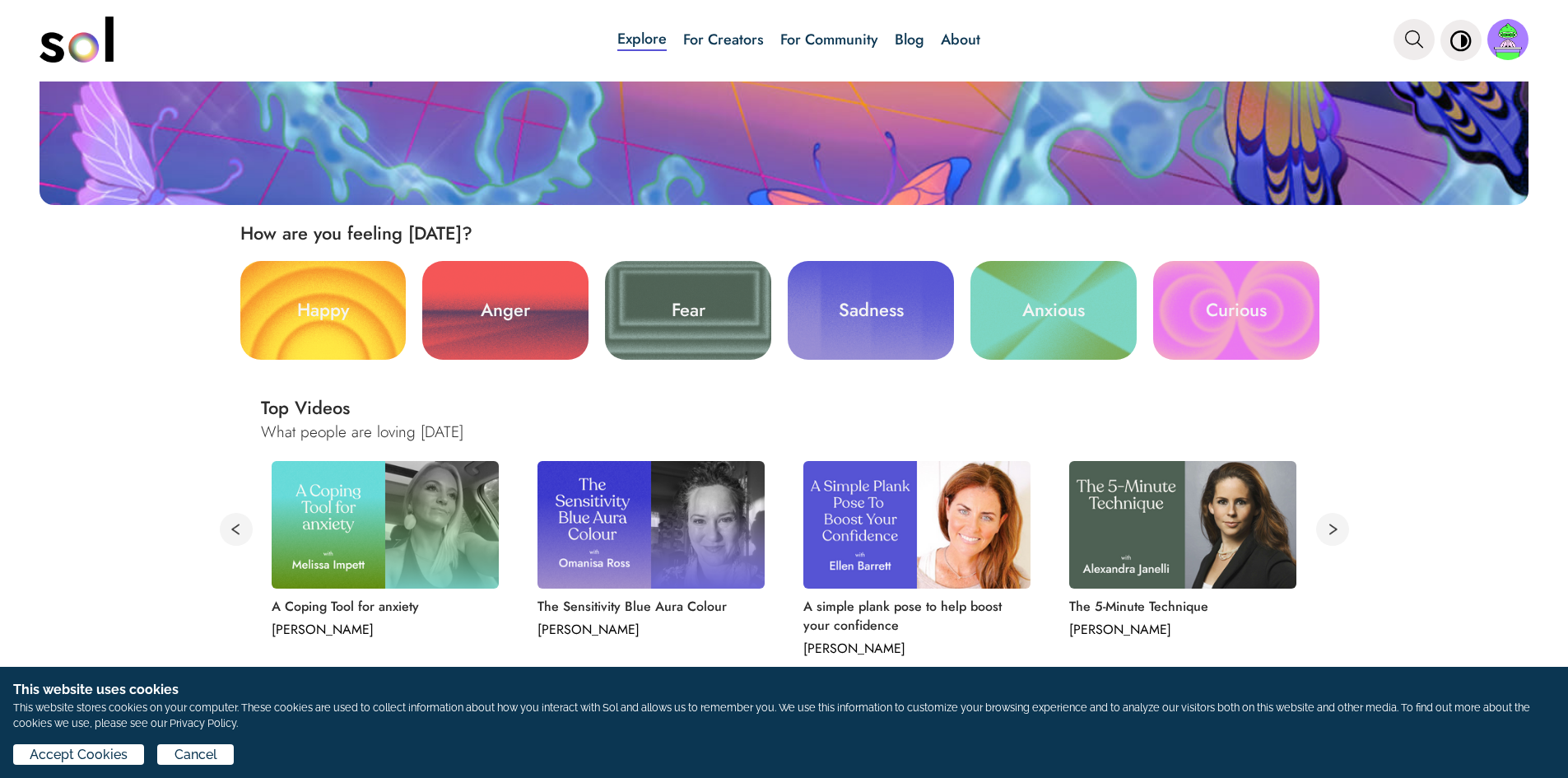
scroll to position [658, 0]
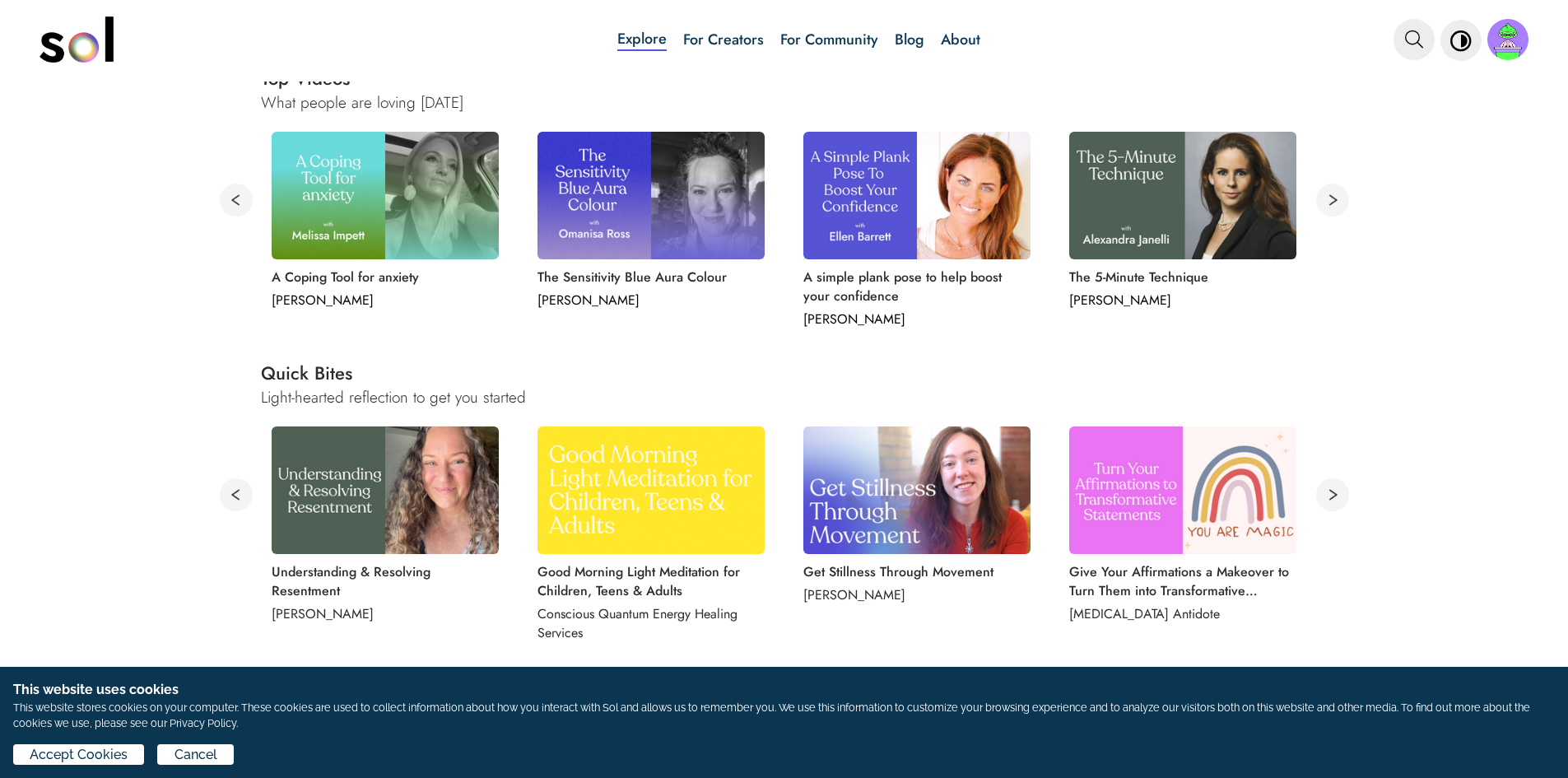
click at [381, 190] on img at bounding box center [385, 195] width 227 height 127
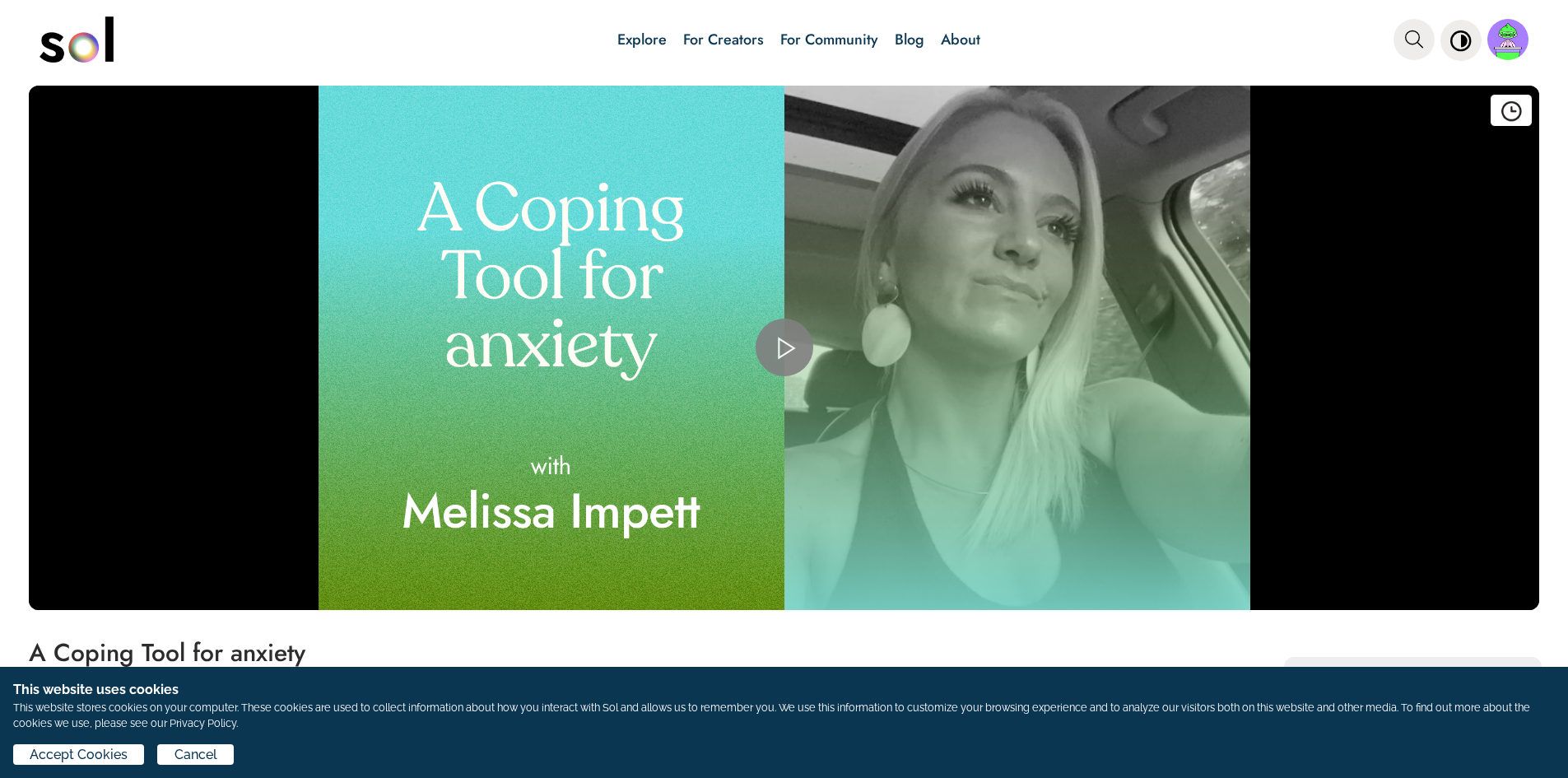
click at [726, 347] on div "Video Player" at bounding box center [784, 348] width 1510 height 524
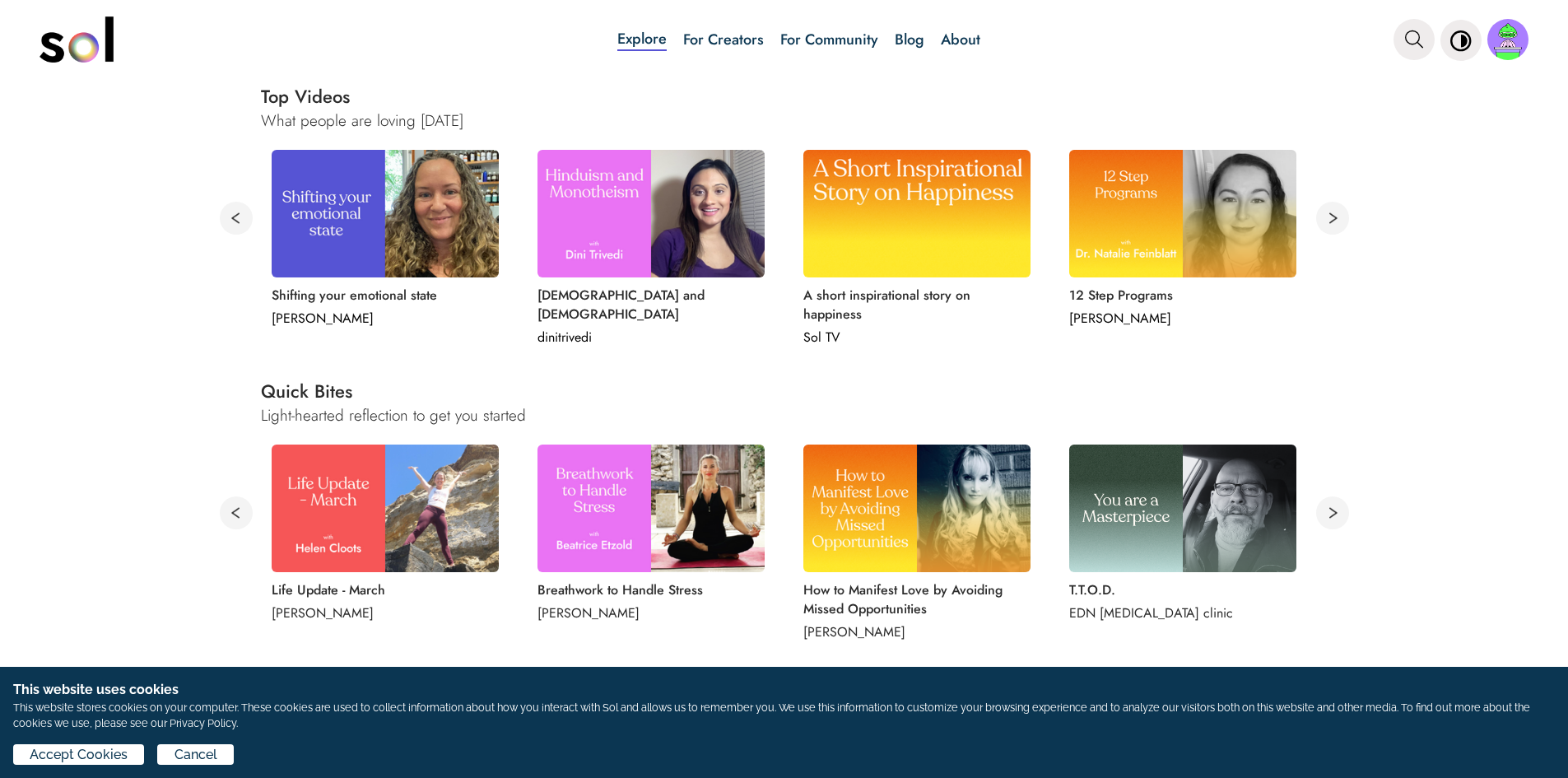
scroll to position [658, 0]
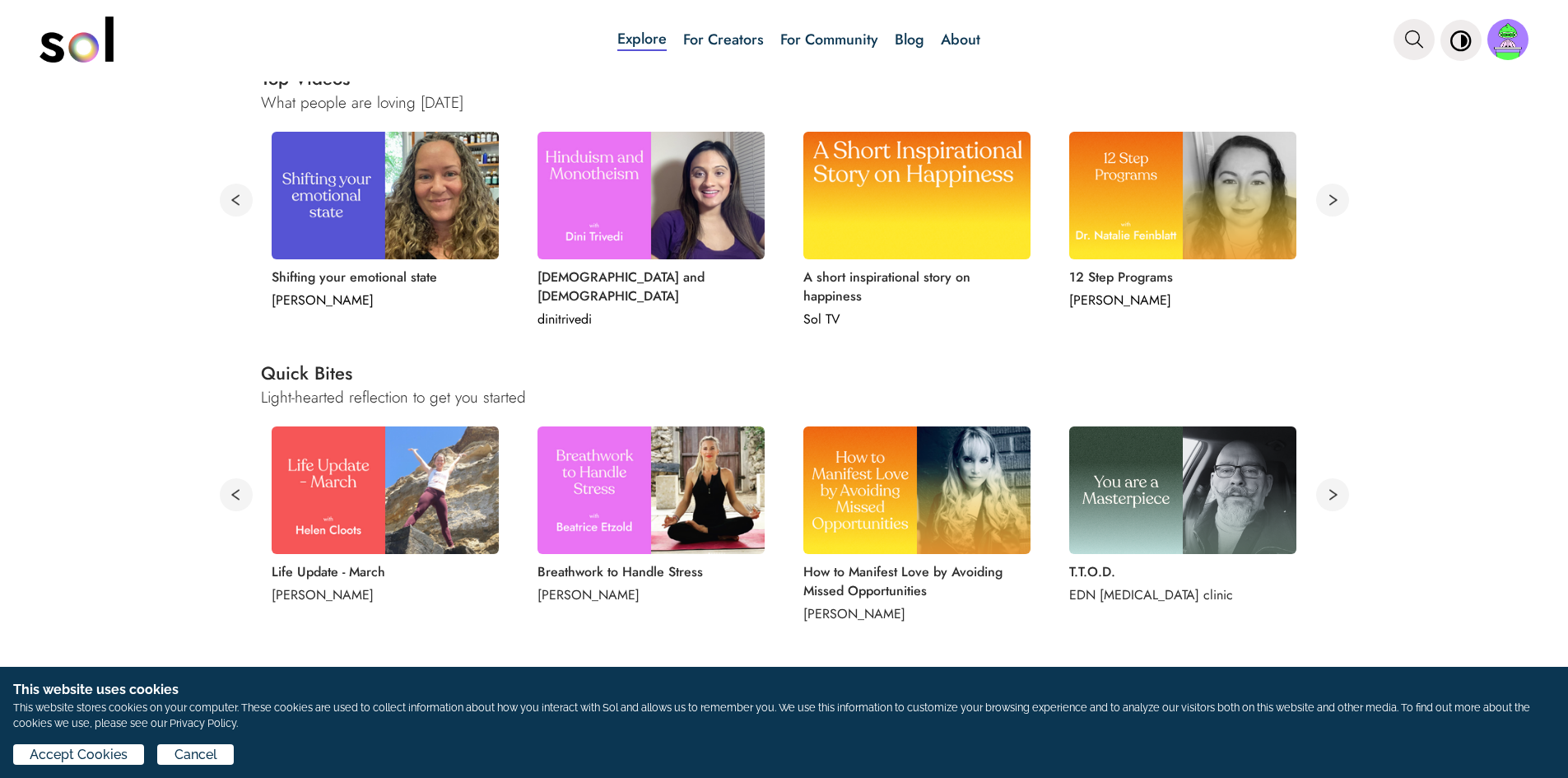
click at [1332, 194] on button at bounding box center [1332, 199] width 33 height 33
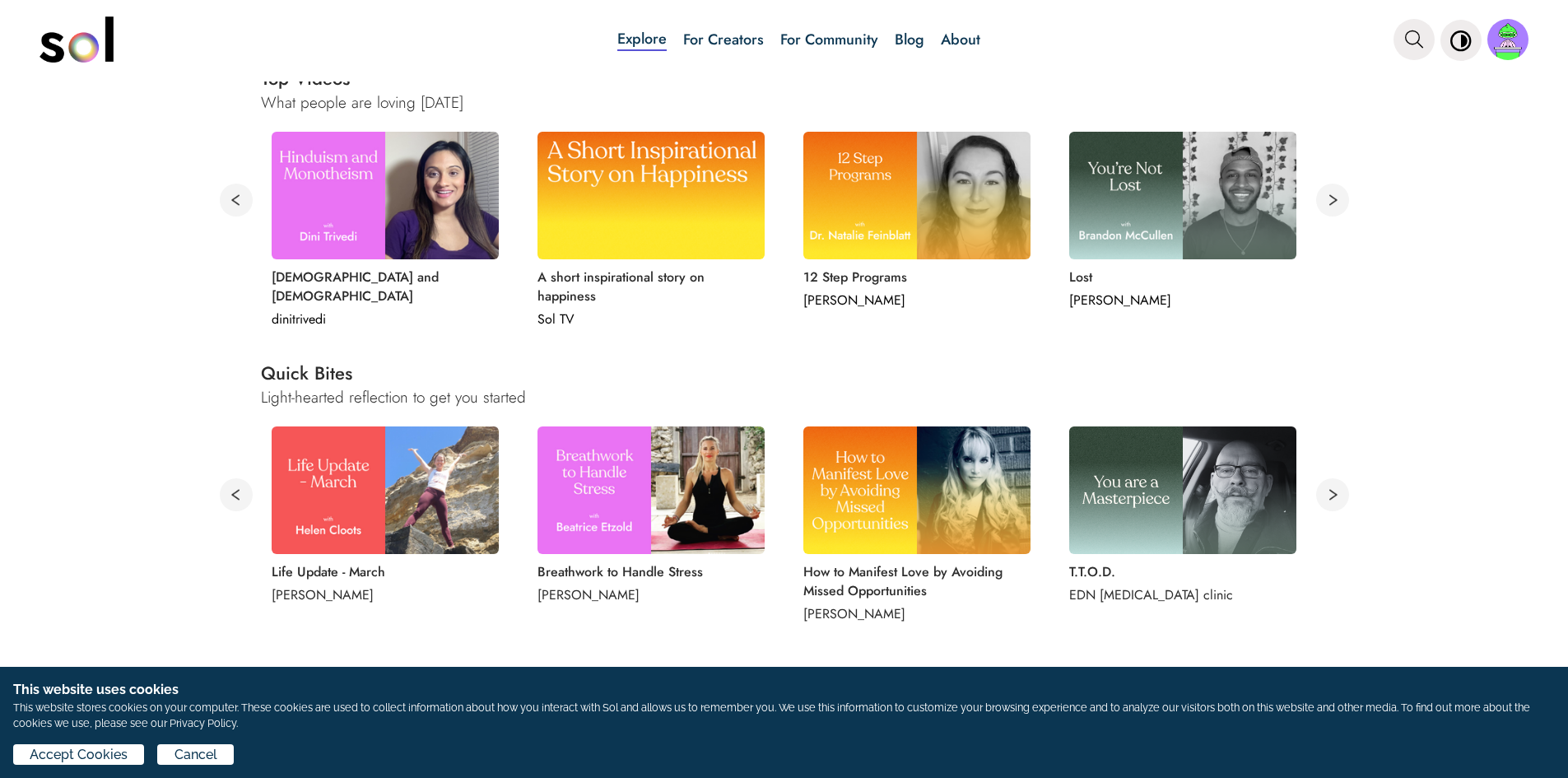
click at [1190, 177] on img at bounding box center [1183, 195] width 227 height 127
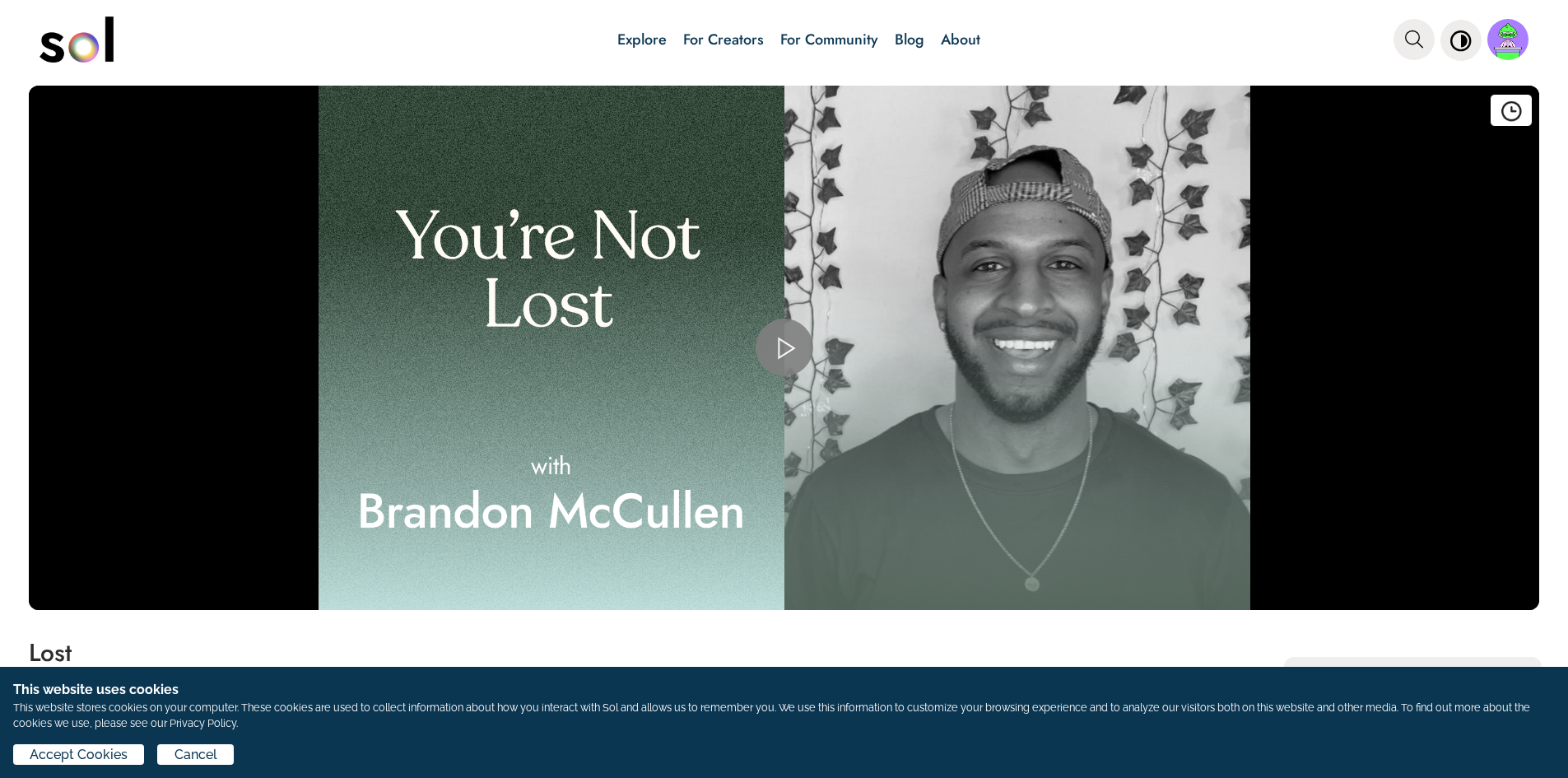
click at [785, 347] on span "Video Player" at bounding box center [785, 347] width 0 height 0
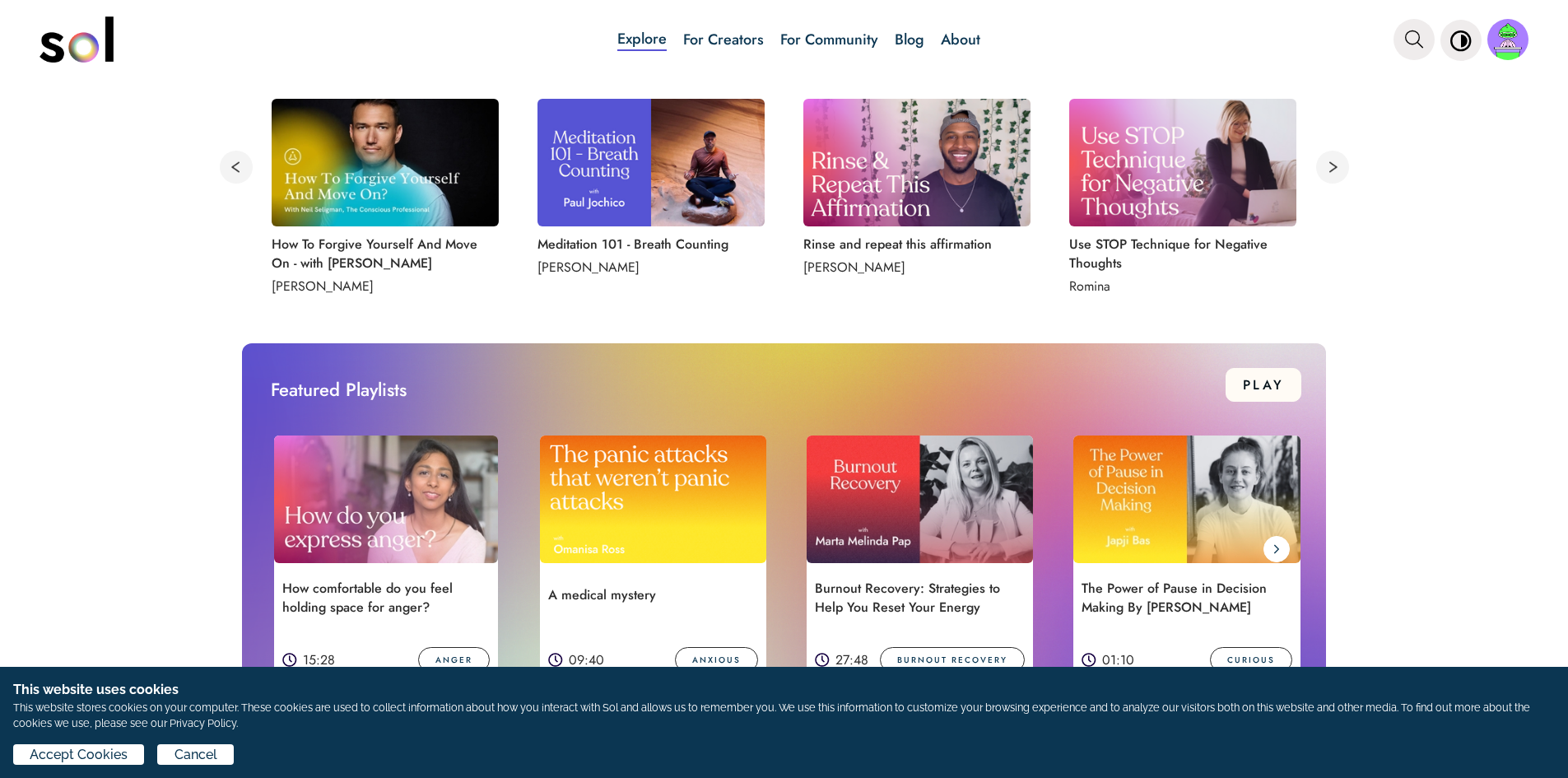
scroll to position [988, 0]
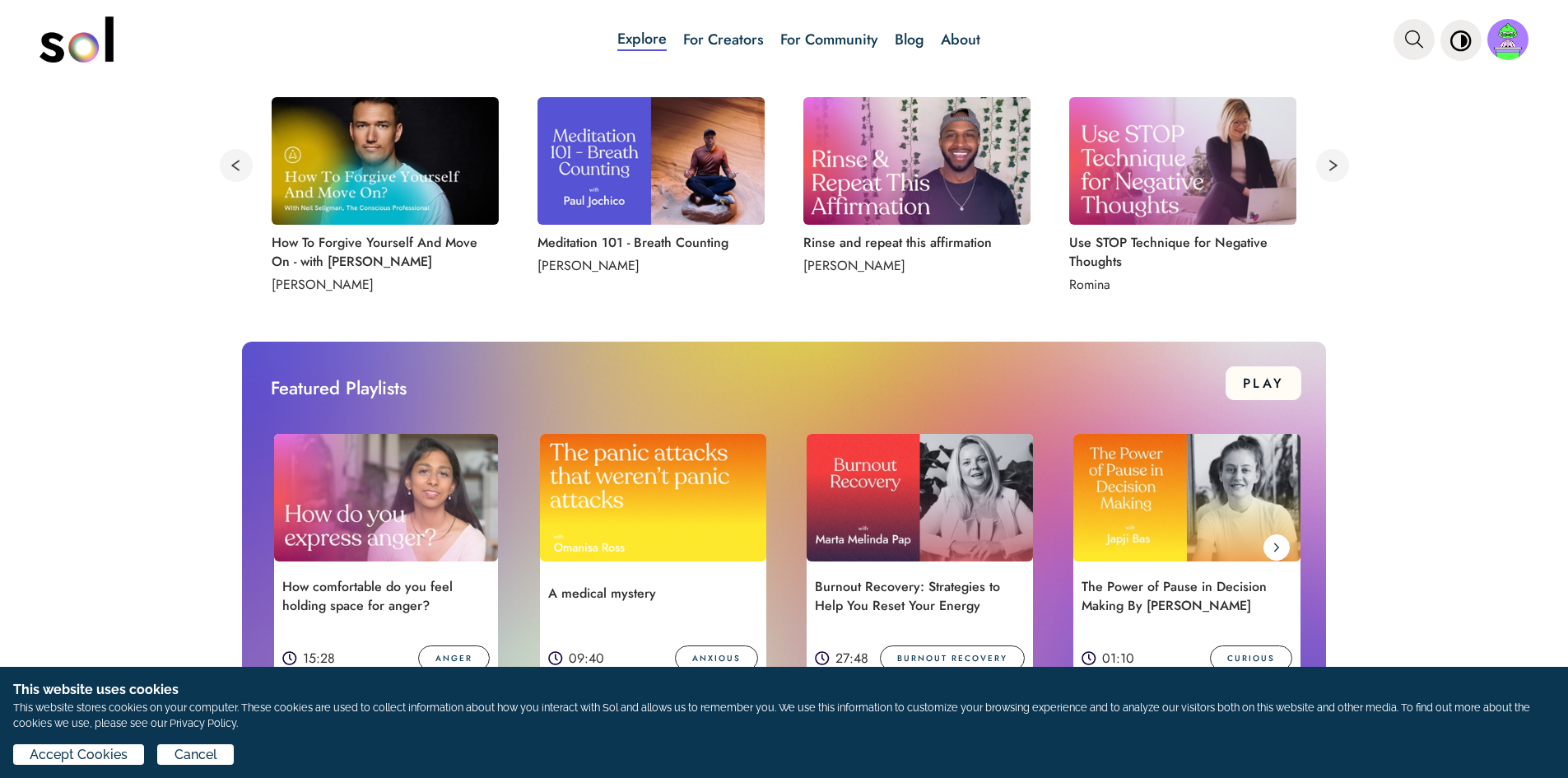
click at [1166, 169] on img at bounding box center [1183, 160] width 227 height 127
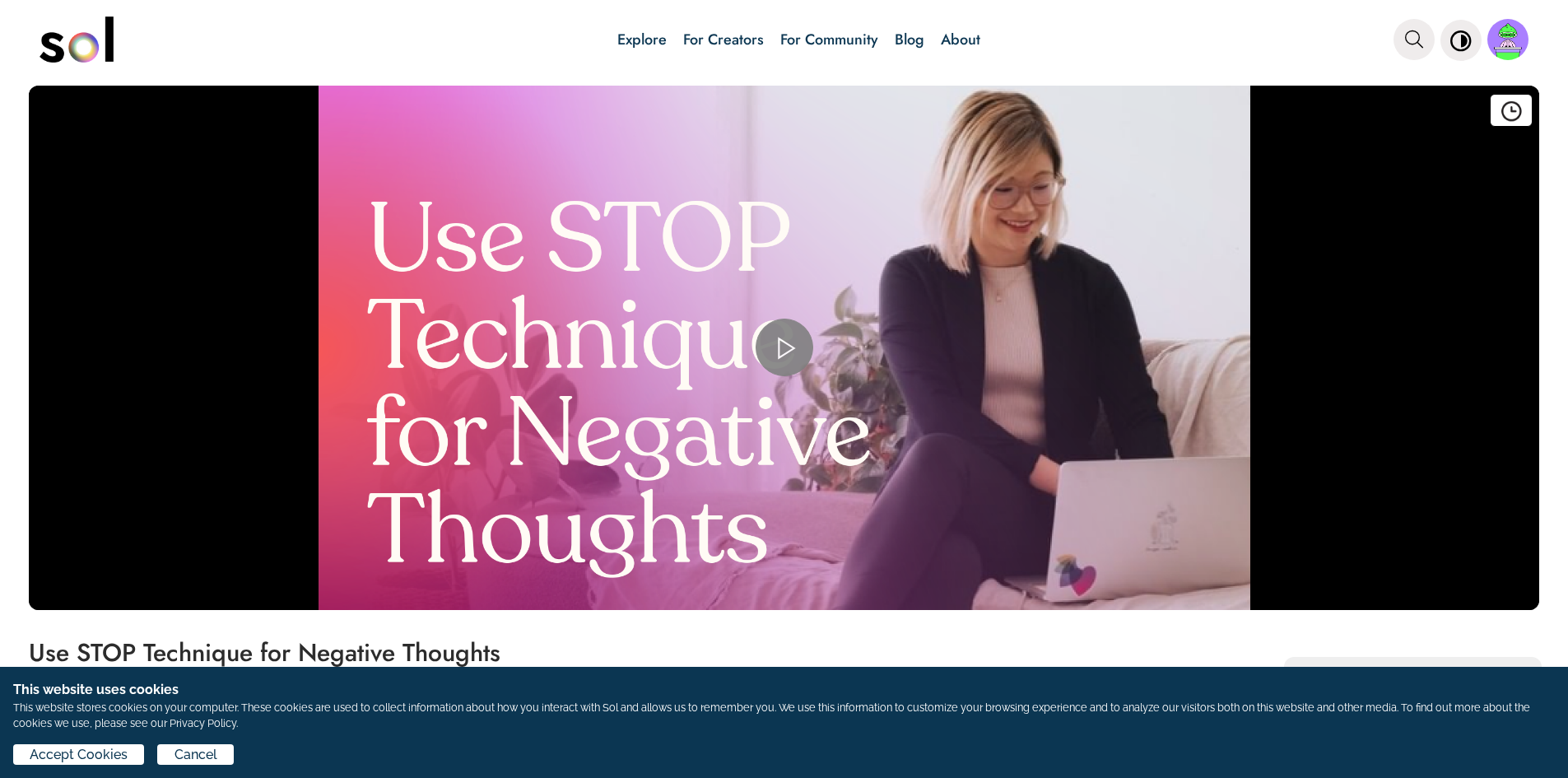
click at [785, 347] on span "Video Player" at bounding box center [785, 347] width 0 height 0
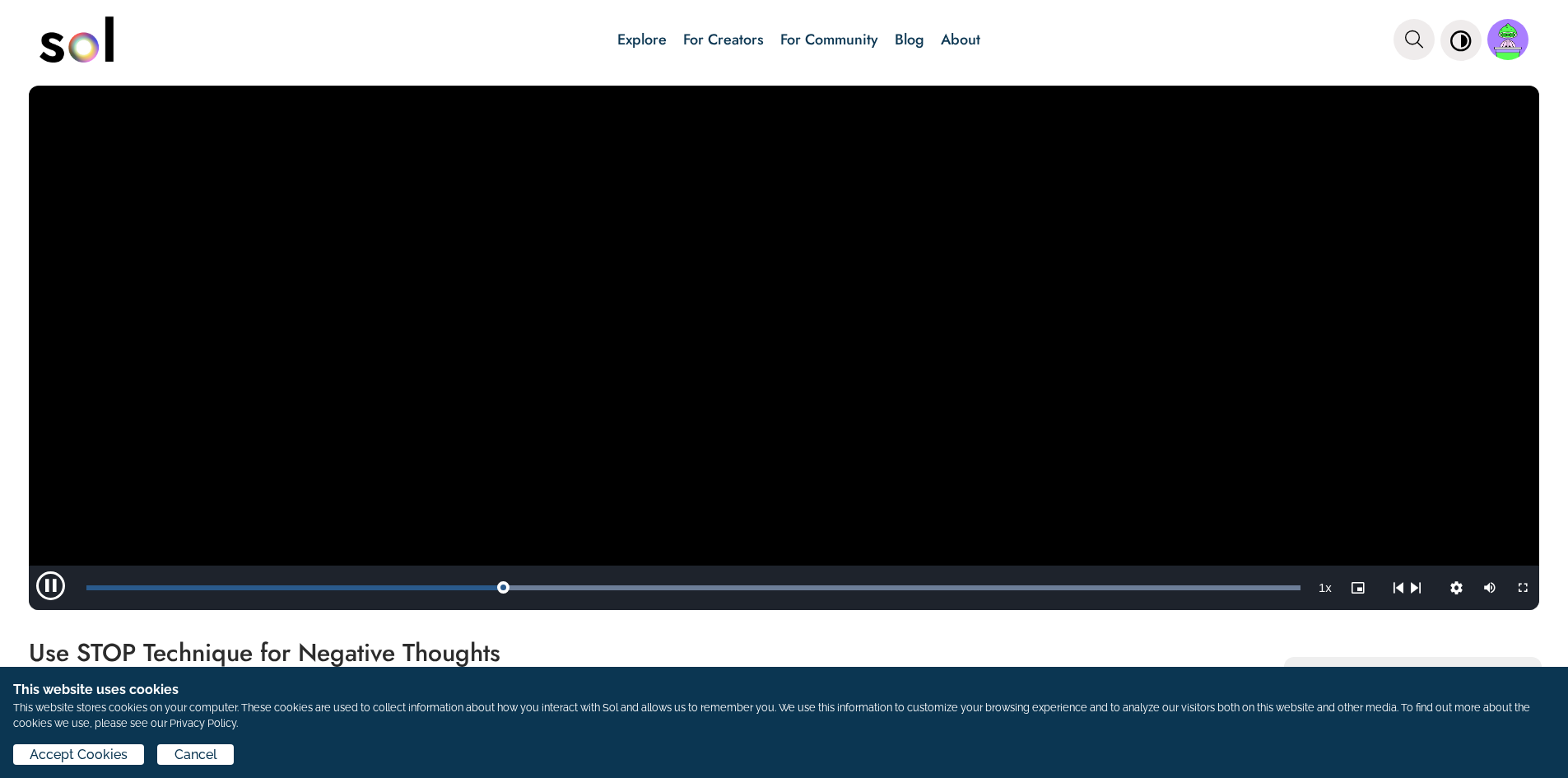
click at [51, 588] on span "Video Player" at bounding box center [53, 588] width 49 height 0
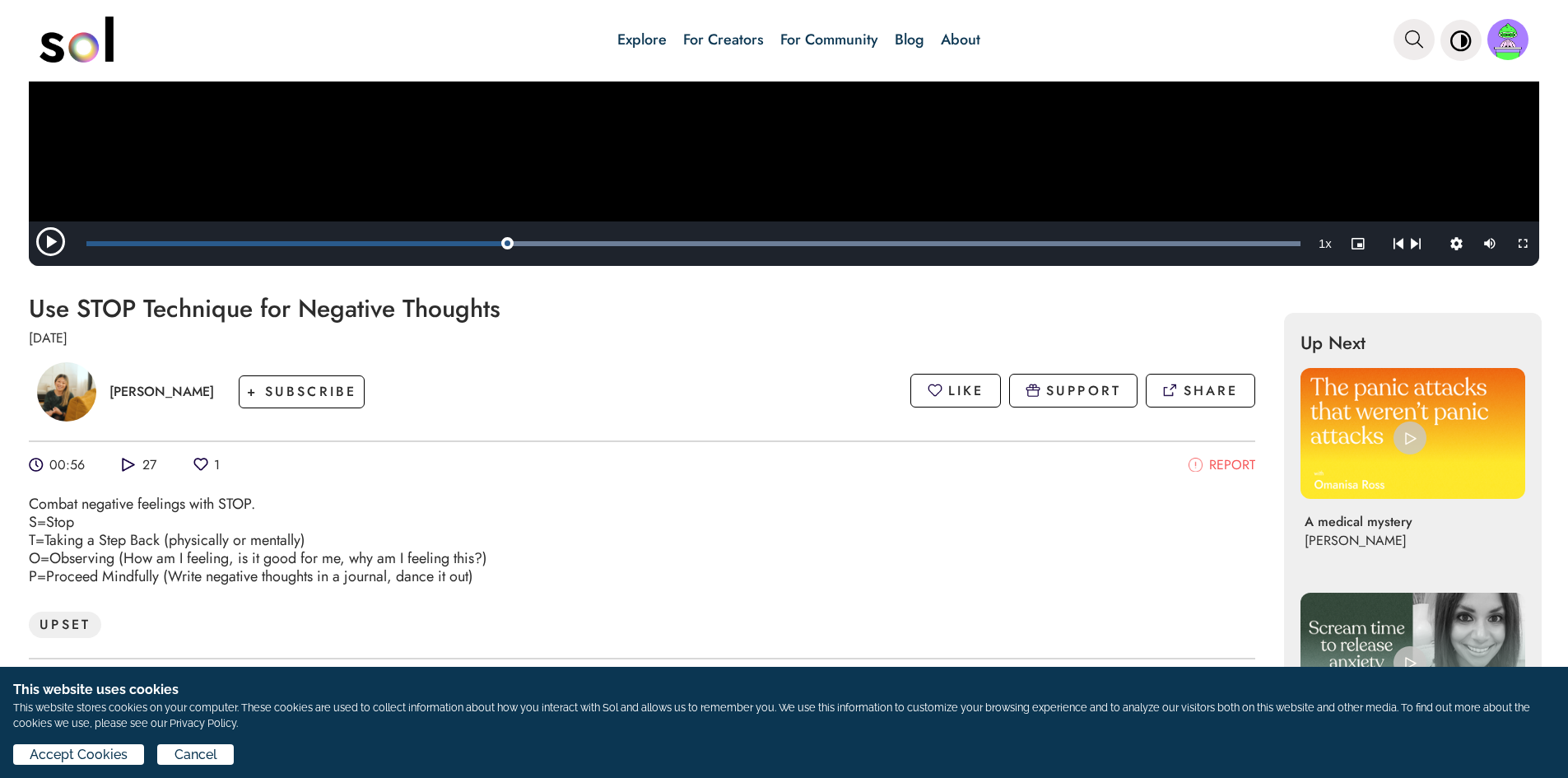
scroll to position [411, 0]
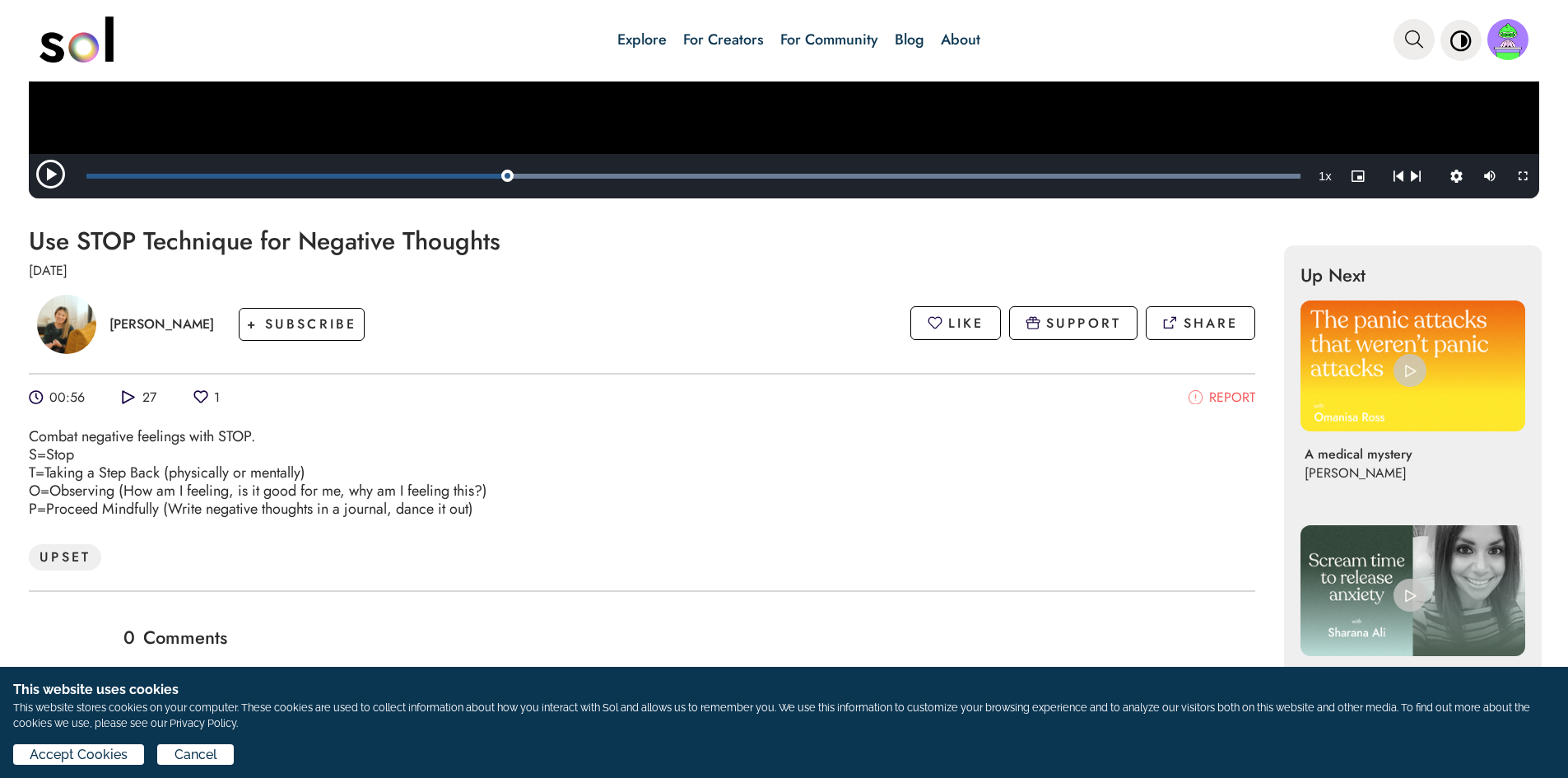
click at [75, 555] on div "UPSET" at bounding box center [64, 557] width 72 height 26
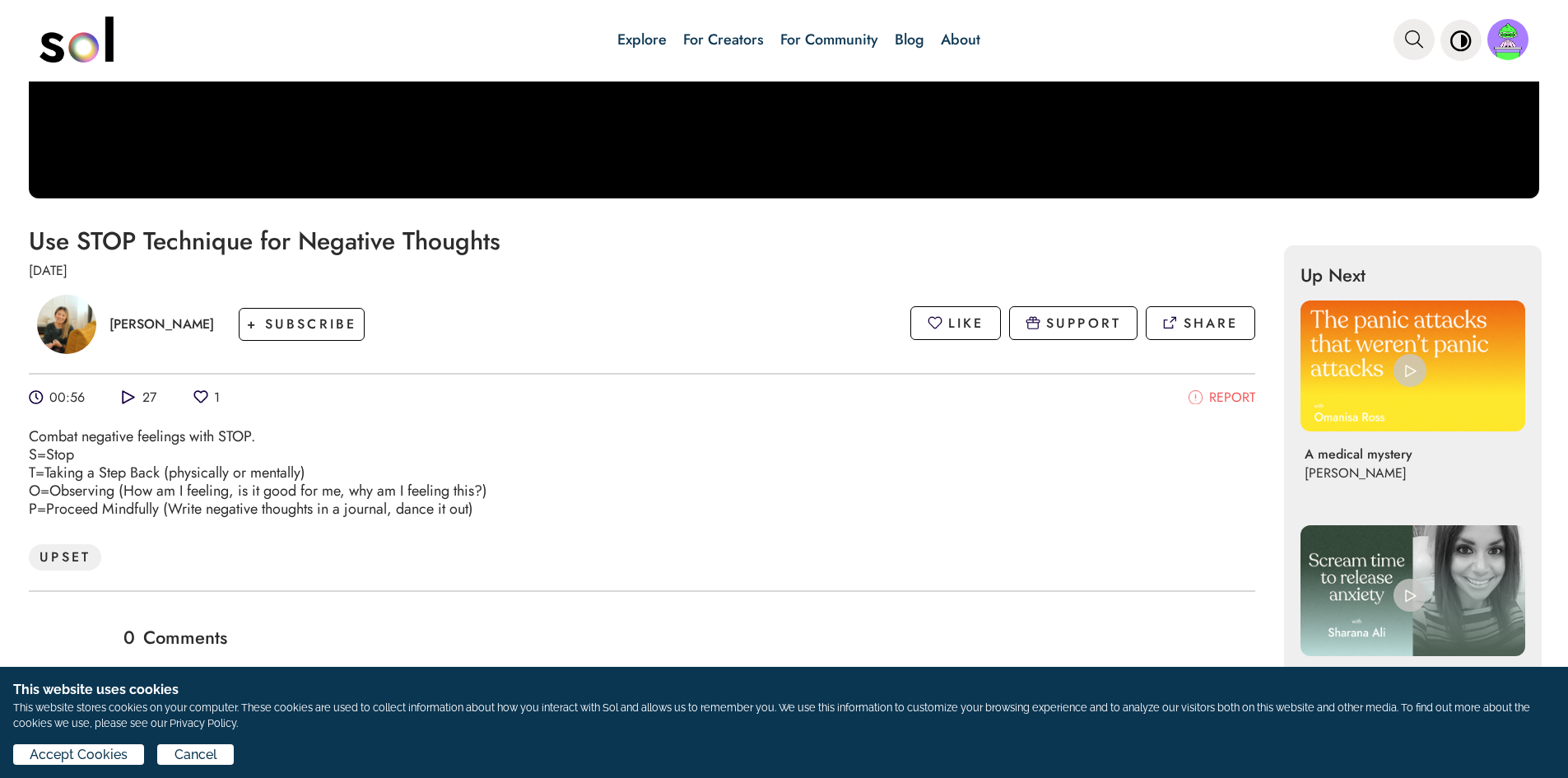
scroll to position [247, 0]
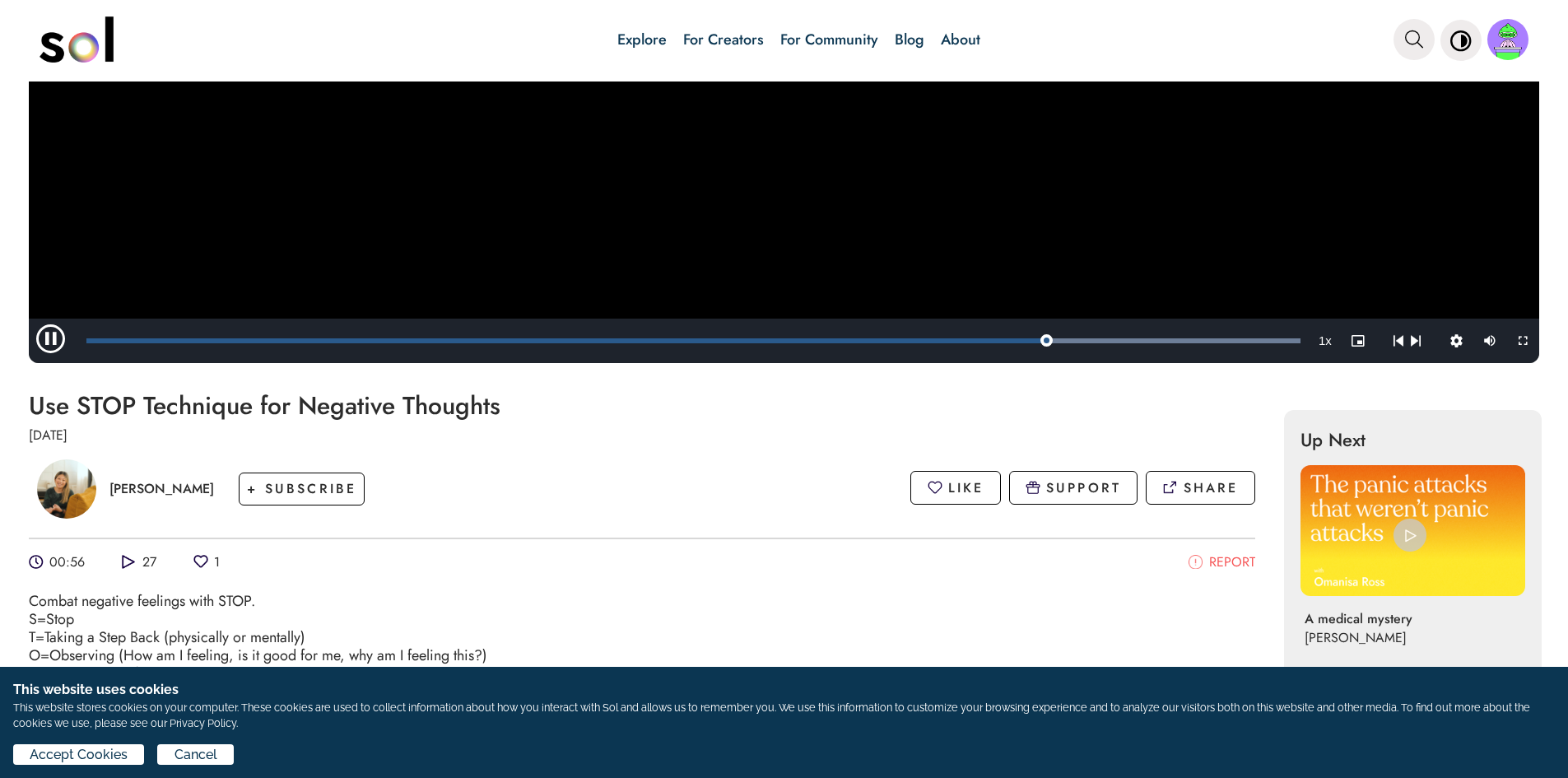
click at [562, 276] on video "Video Player" at bounding box center [784, 101] width 1510 height 524
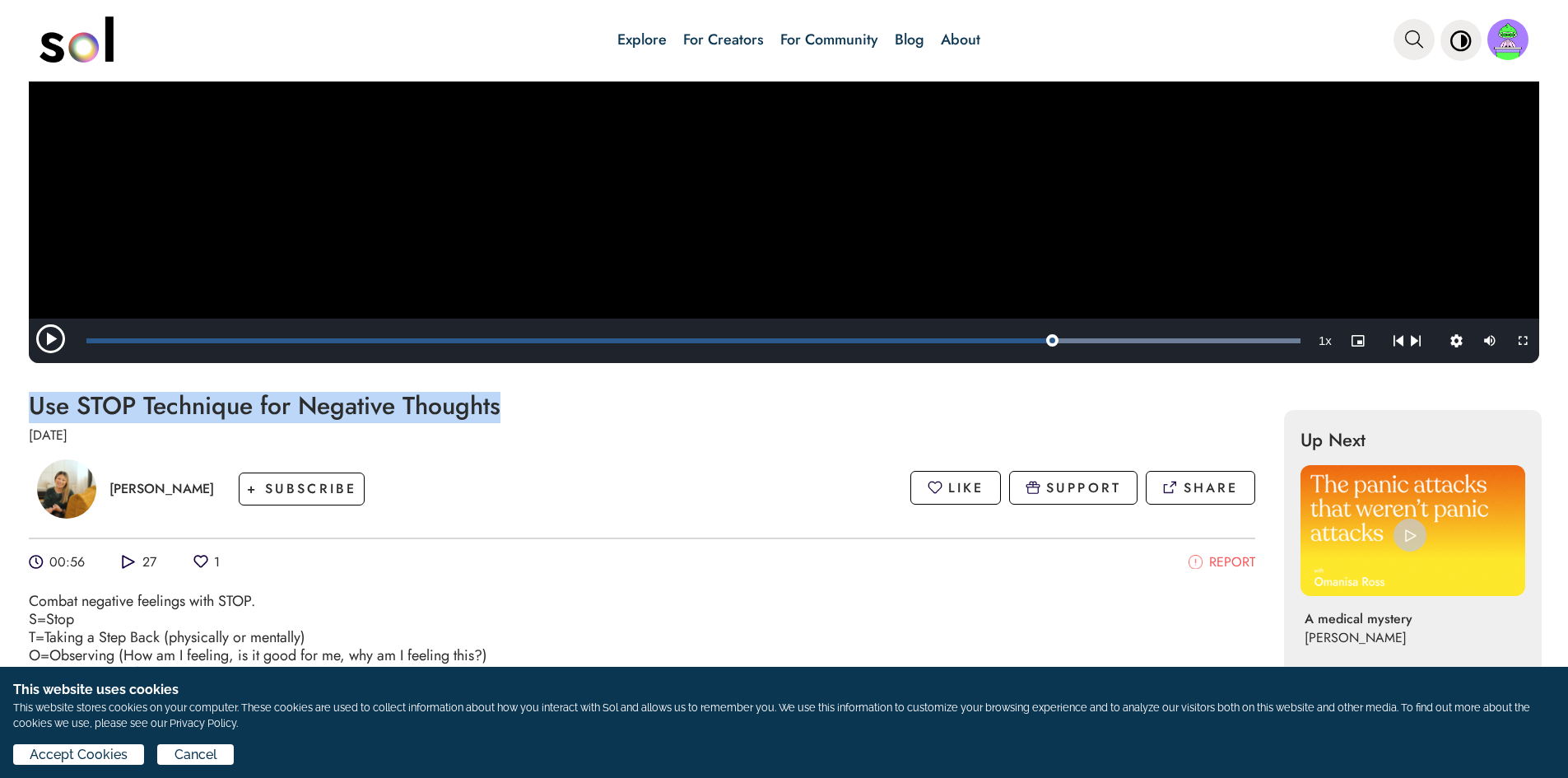
drag, startPoint x: 523, startPoint y: 410, endPoint x: 20, endPoint y: 399, distance: 503.1
copy h1 "Use STOP Technique for Negative Thoughts"
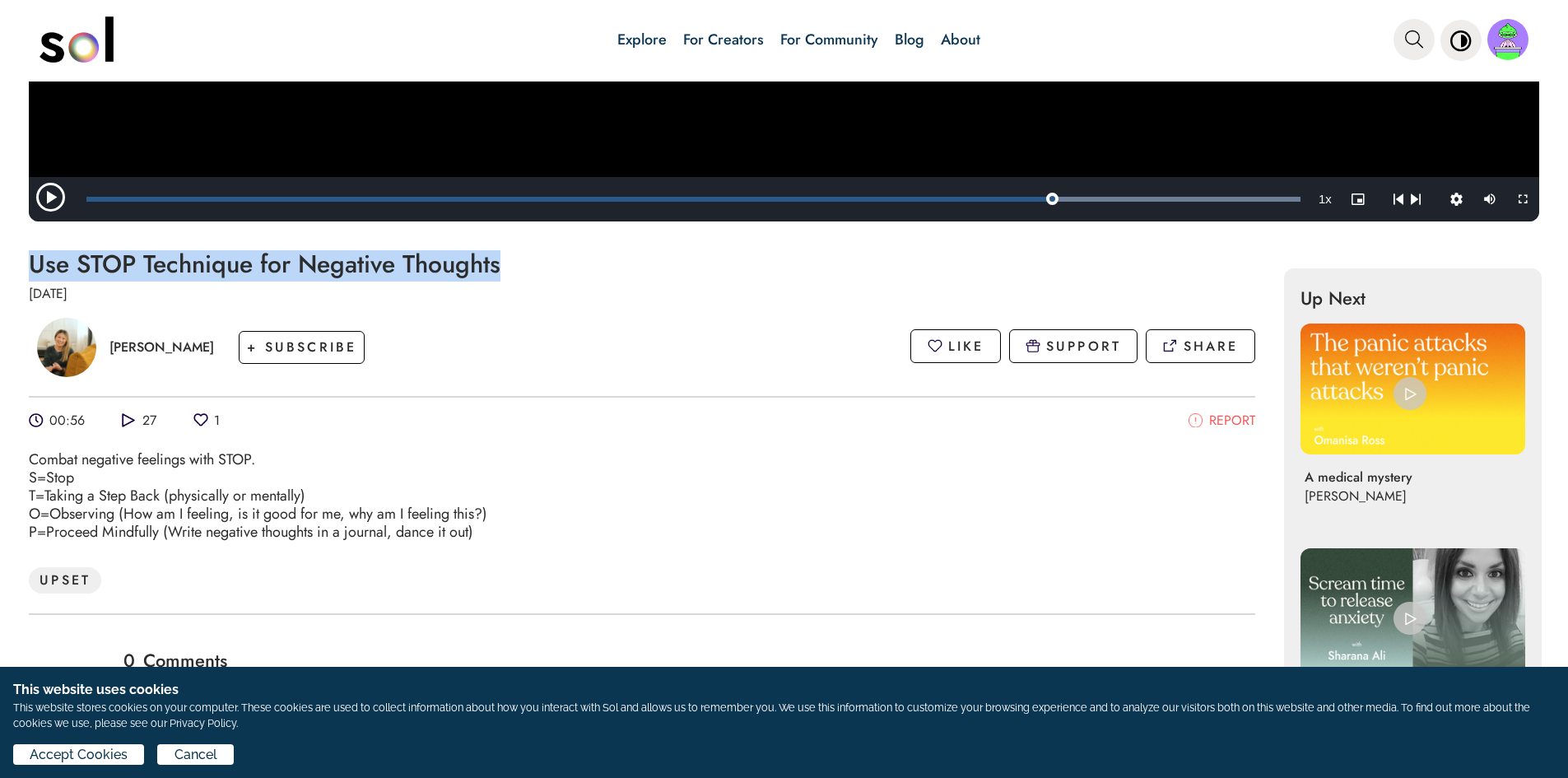
scroll to position [494, 0]
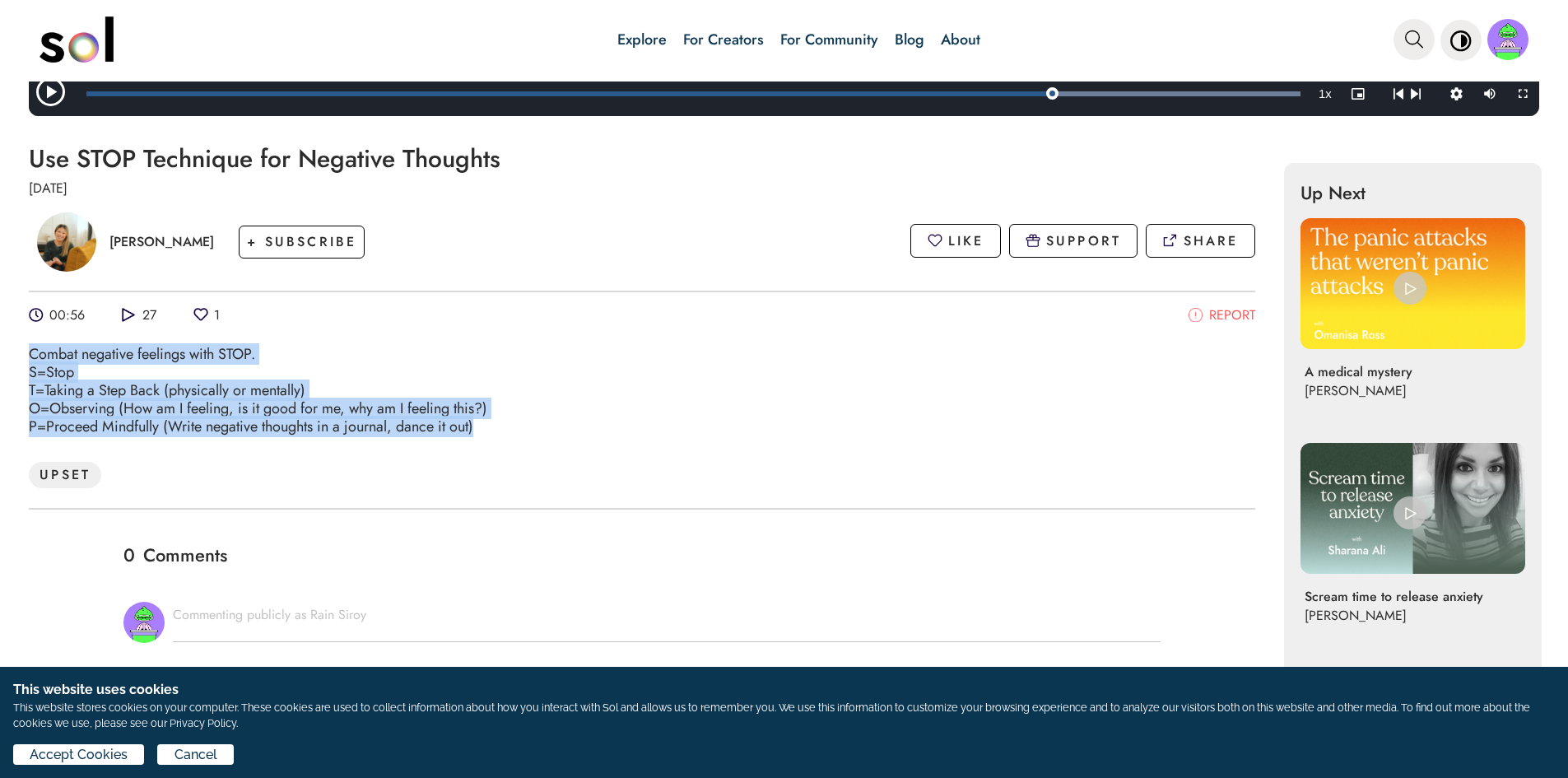
drag, startPoint x: 28, startPoint y: 350, endPoint x: 563, endPoint y: 421, distance: 539.7
click at [563, 421] on div "Use STOP Technique for Negative Thoughts Mar 17, 2022 Romina Kwong + SUBSCRIBE …" at bounding box center [784, 771] width 1568 height 1310
copy div "Combat negative feelings with STOP. S=Stop T=Taking a Step Back (physically or …"
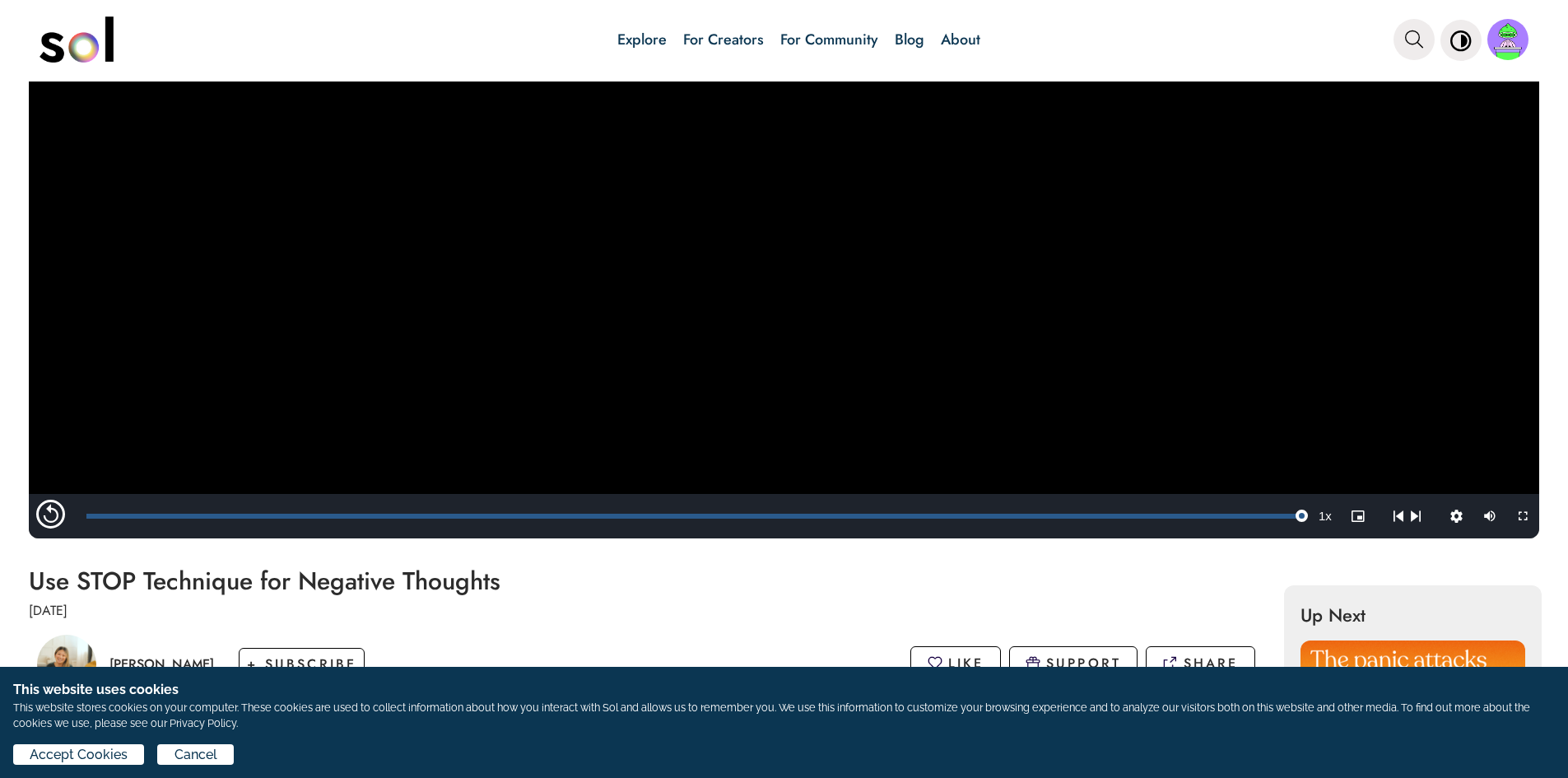
scroll to position [165, 0]
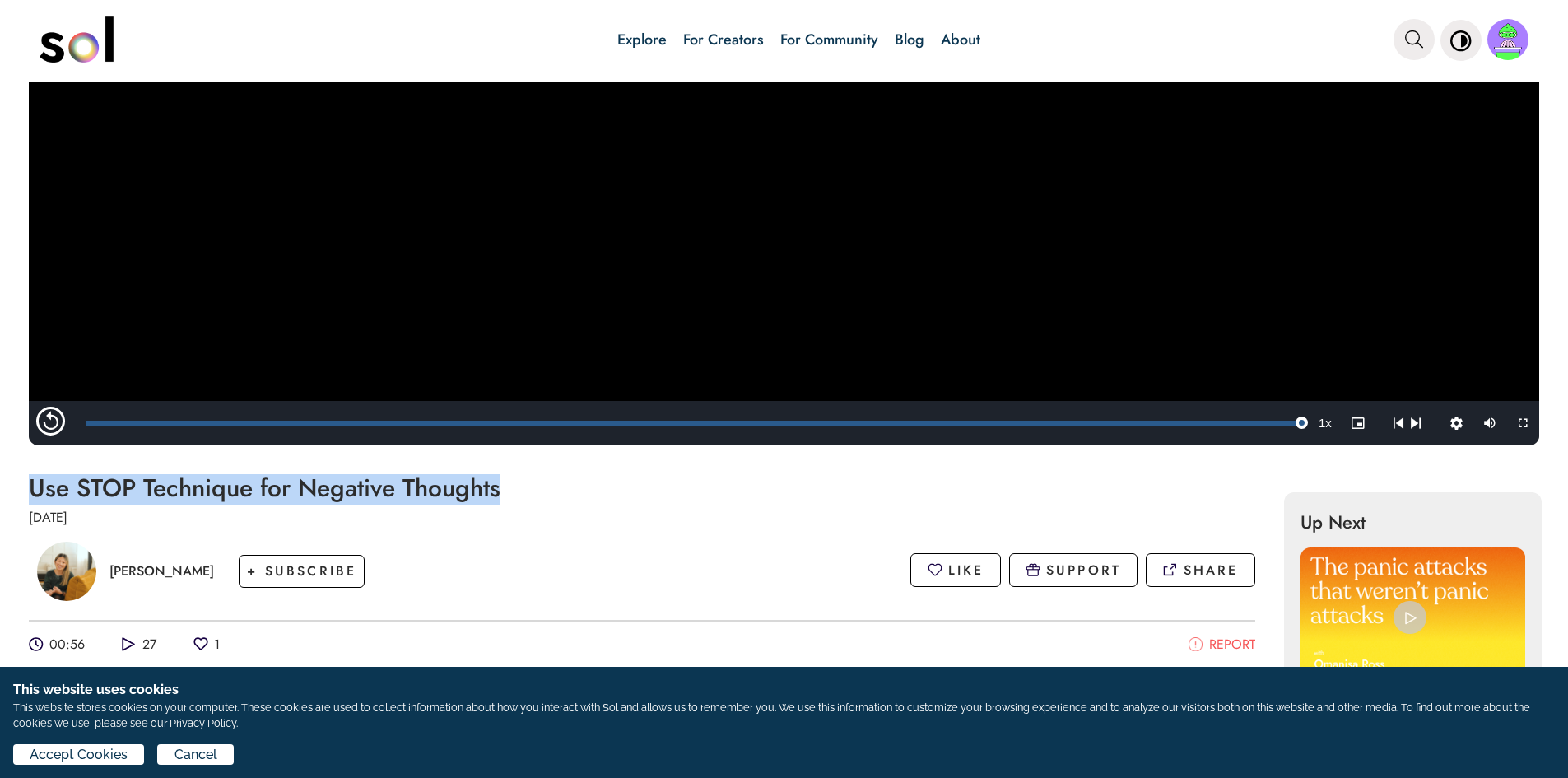
drag, startPoint x: 504, startPoint y: 493, endPoint x: 22, endPoint y: 492, distance: 482.0
copy h1 "Use STOP Technique for Negative Thoughts"
